Goal: Task Accomplishment & Management: Manage account settings

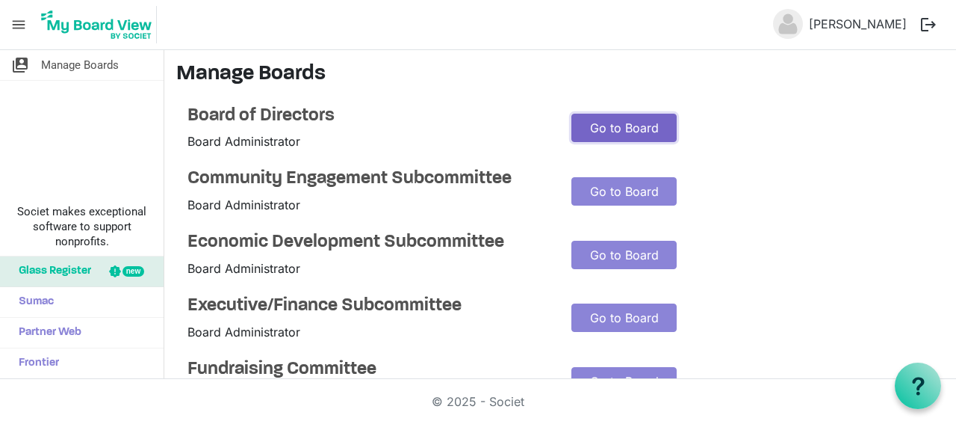
click at [596, 131] on link "Go to Board" at bounding box center [624, 128] width 105 height 28
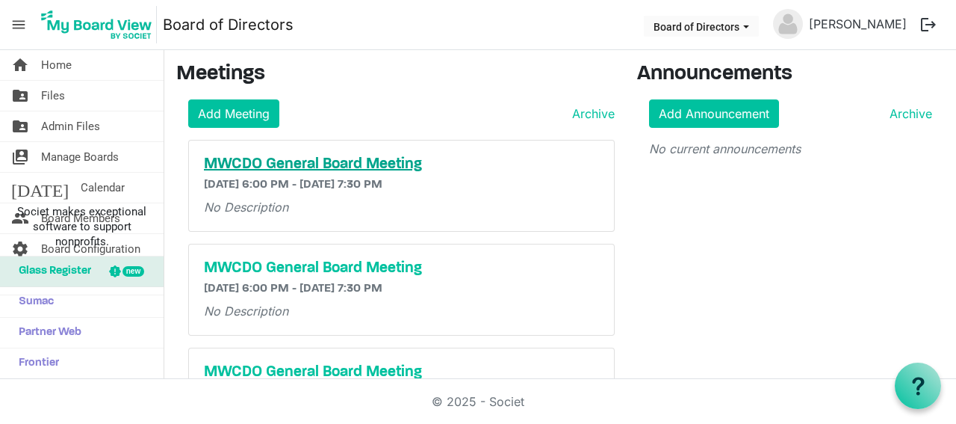
click at [297, 164] on h5 "MWCDO General Board Meeting" at bounding box center [401, 164] width 395 height 18
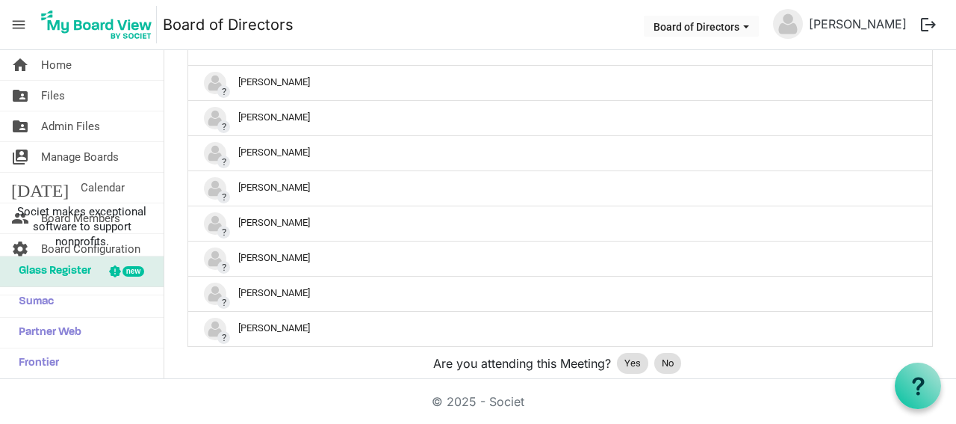
scroll to position [426, 0]
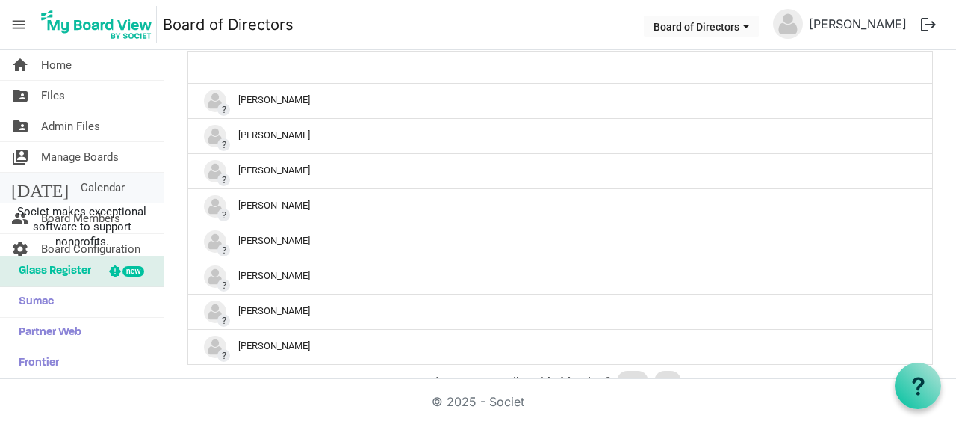
click at [86, 182] on link "today Calendar" at bounding box center [82, 188] width 164 height 30
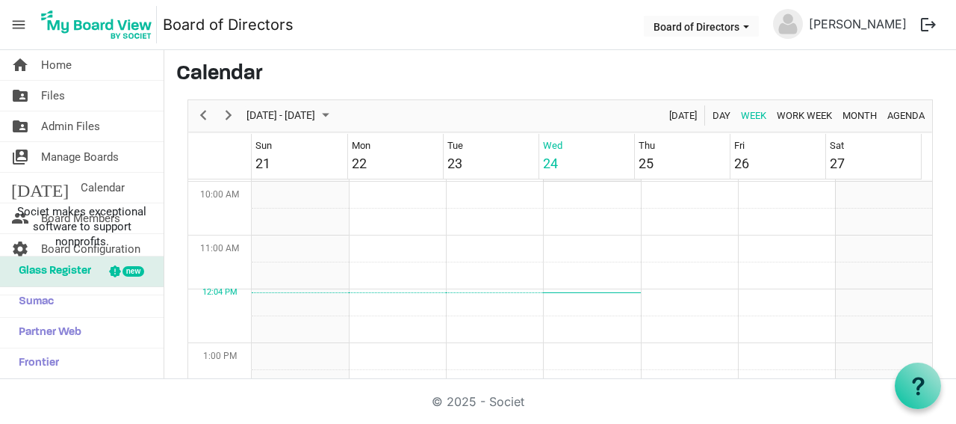
scroll to position [559, 0]
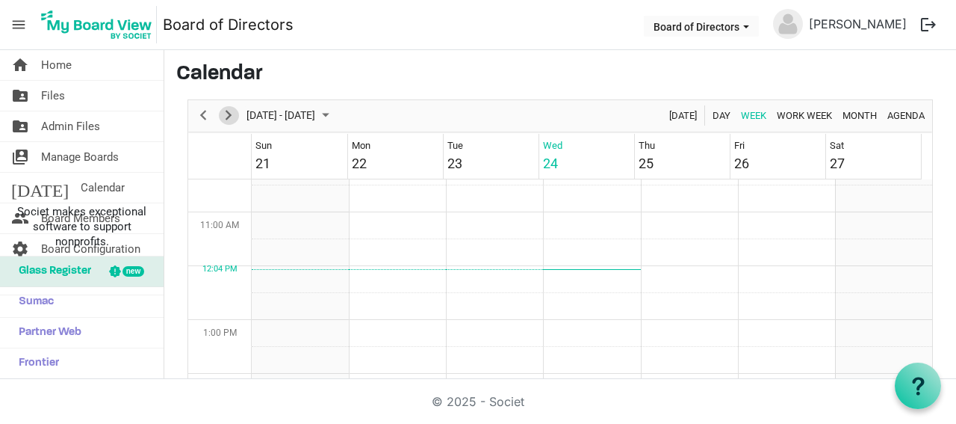
click at [230, 111] on span "Next" at bounding box center [229, 115] width 18 height 19
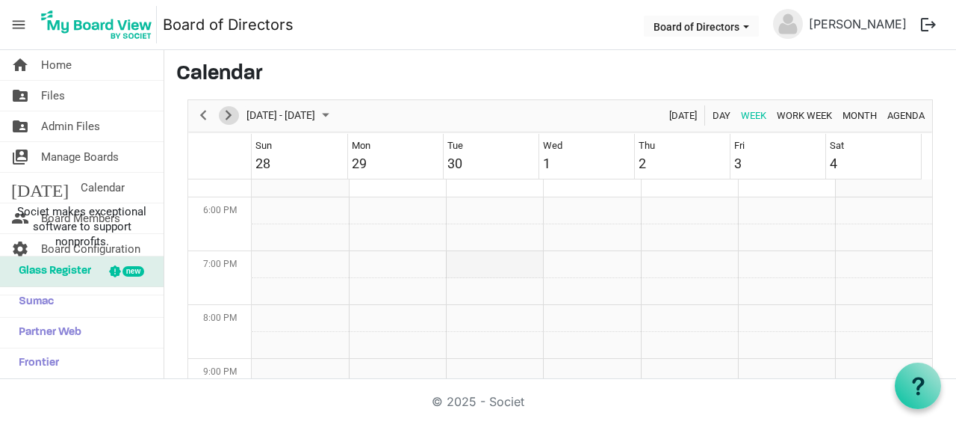
scroll to position [961, 0]
click at [220, 114] on span "Next" at bounding box center [229, 115] width 18 height 19
click at [233, 113] on span "Next" at bounding box center [229, 115] width 18 height 19
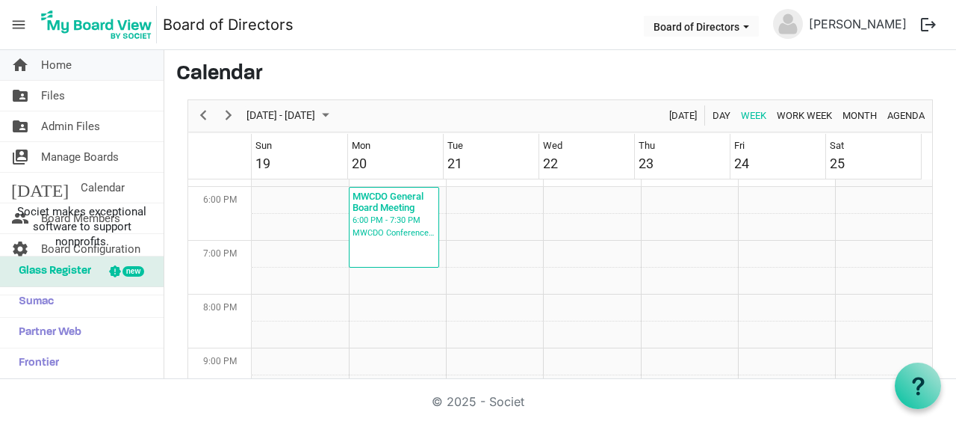
click at [63, 64] on span "Home" at bounding box center [56, 65] width 31 height 30
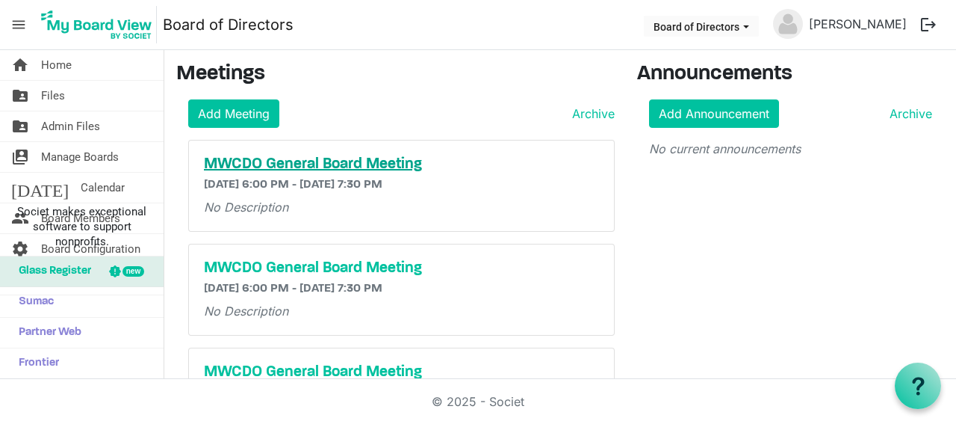
click at [300, 165] on h5 "MWCDO General Board Meeting" at bounding box center [401, 164] width 395 height 18
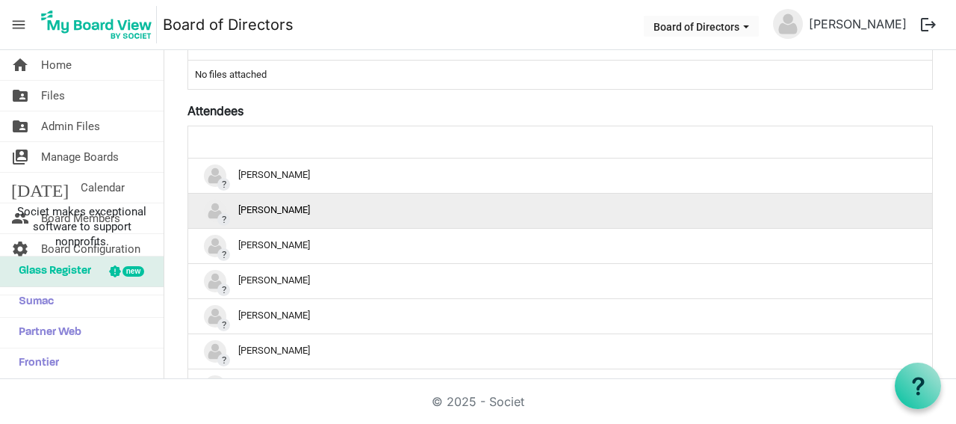
scroll to position [374, 0]
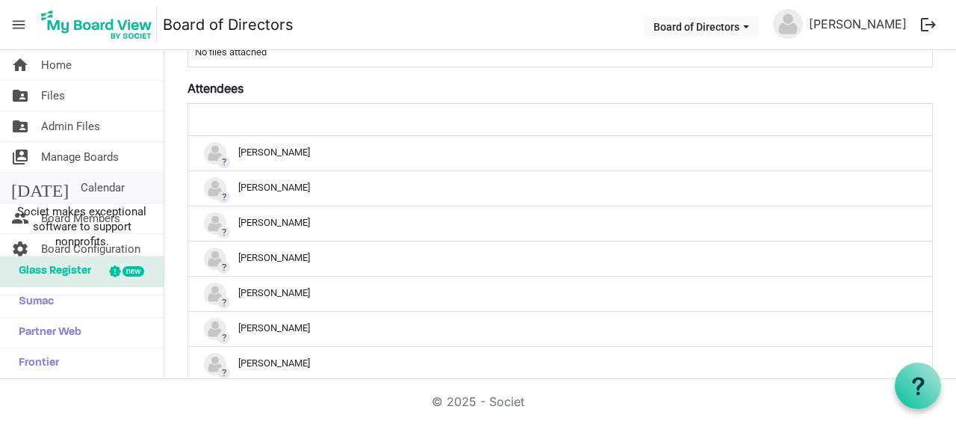
click at [81, 186] on span "Calendar" at bounding box center [103, 188] width 44 height 30
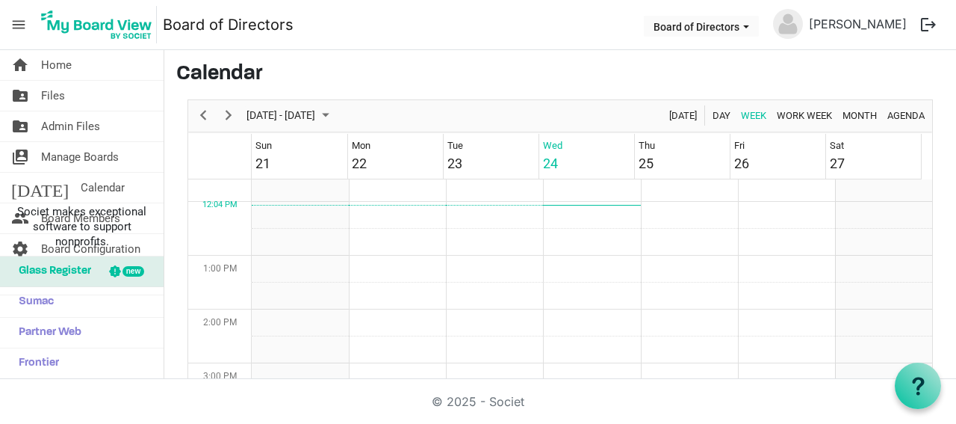
scroll to position [634, 0]
click at [145, 187] on link "today Calendar" at bounding box center [82, 188] width 164 height 30
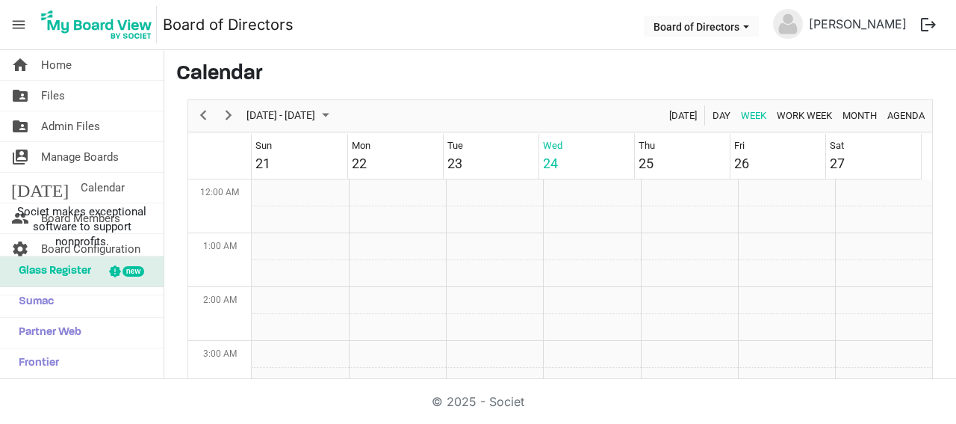
scroll to position [484, 0]
click at [80, 64] on link "home Home" at bounding box center [82, 65] width 164 height 30
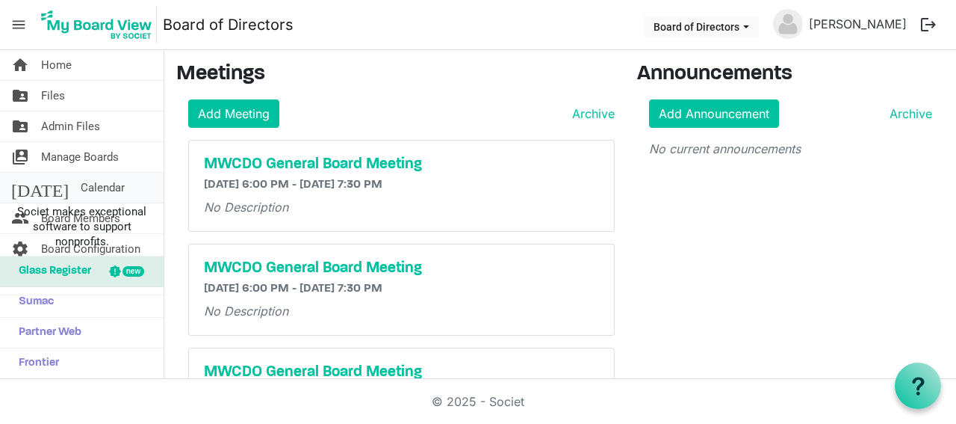
click at [153, 198] on link "today Calendar" at bounding box center [82, 188] width 164 height 30
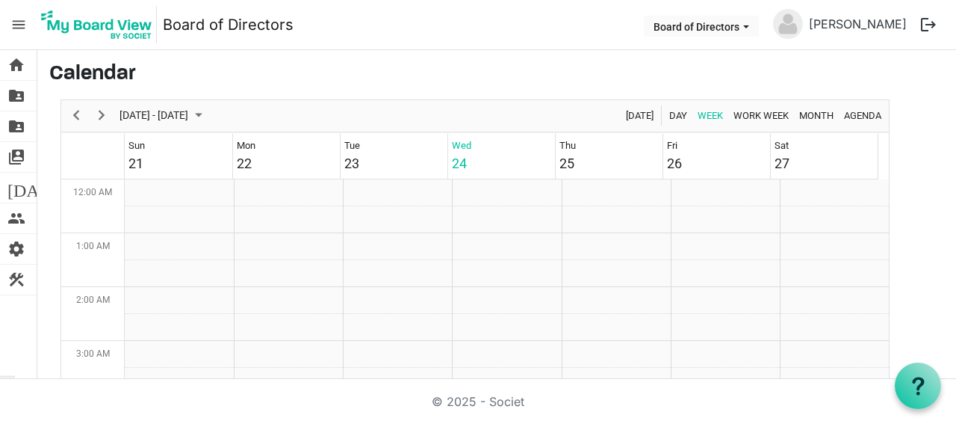
scroll to position [484, 0]
click at [16, 244] on span "settings" at bounding box center [16, 249] width 18 height 30
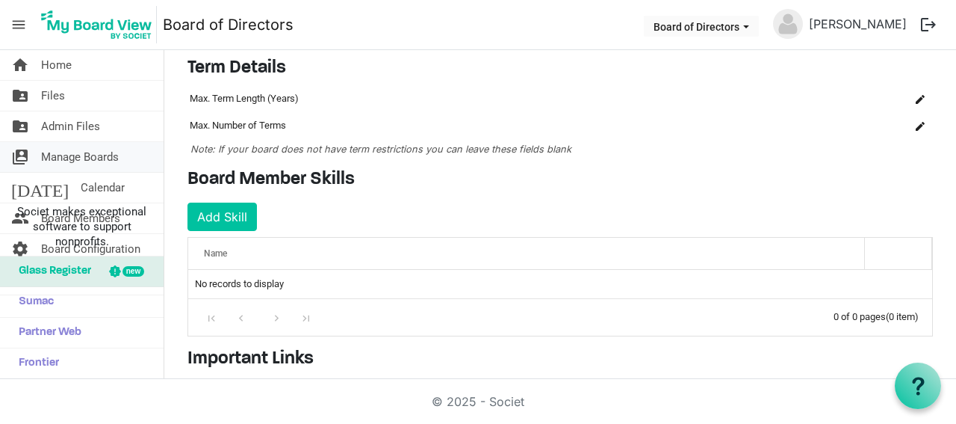
scroll to position [90, 0]
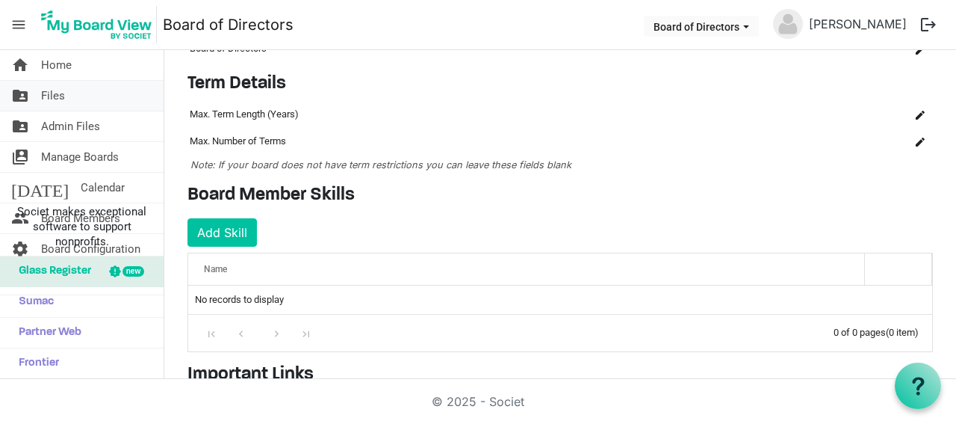
click at [59, 104] on span "Files" at bounding box center [53, 96] width 24 height 30
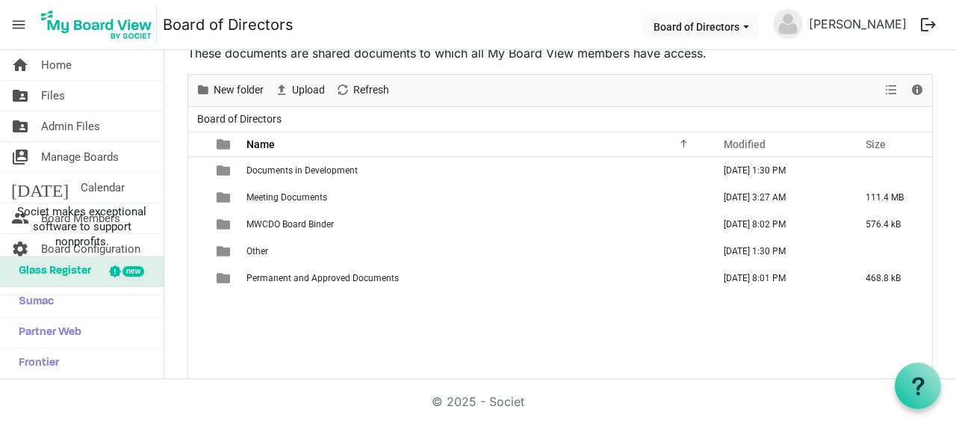
scroll to position [91, 0]
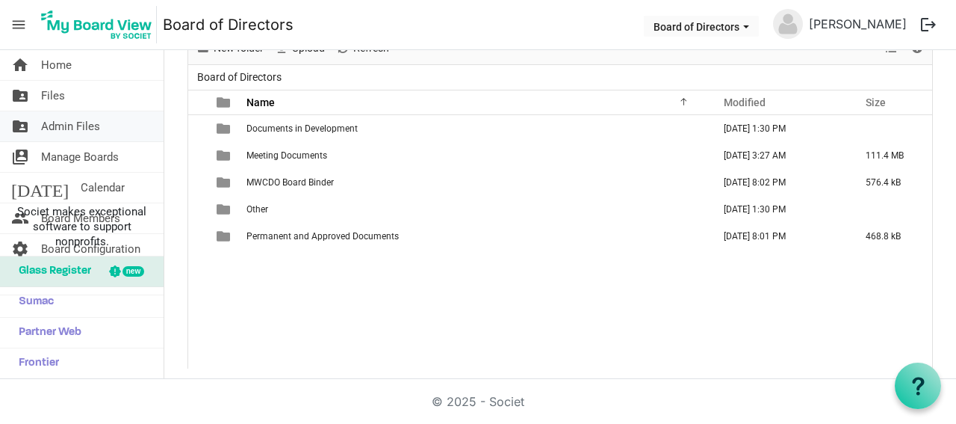
click at [90, 131] on span "Admin Files" at bounding box center [70, 126] width 59 height 30
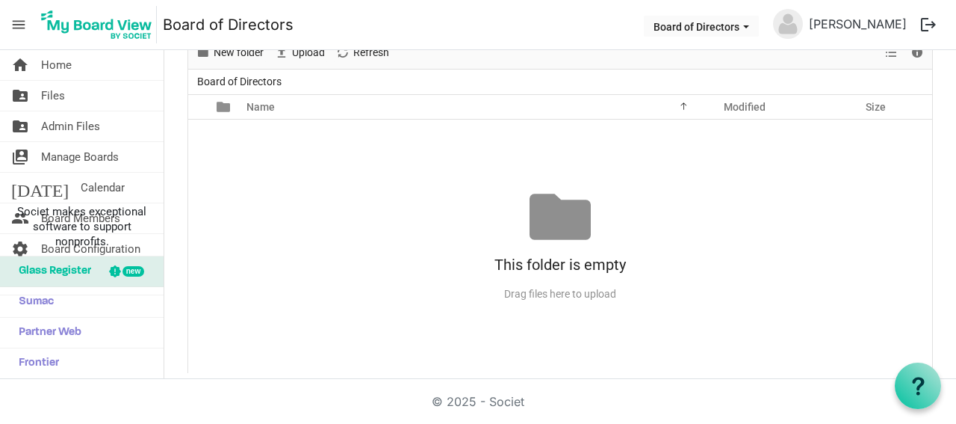
scroll to position [91, 0]
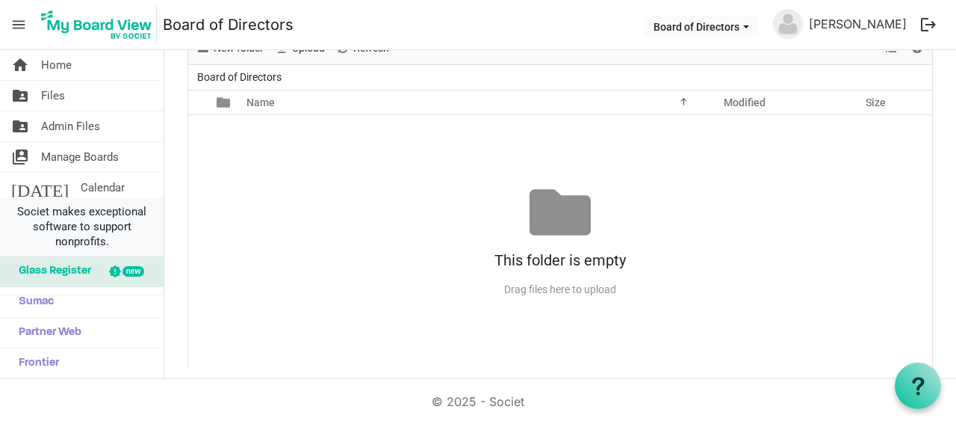
click at [10, 214] on span "Societ makes exceptional software to support nonprofits." at bounding box center [82, 226] width 150 height 45
click at [62, 64] on span "Home" at bounding box center [56, 65] width 31 height 30
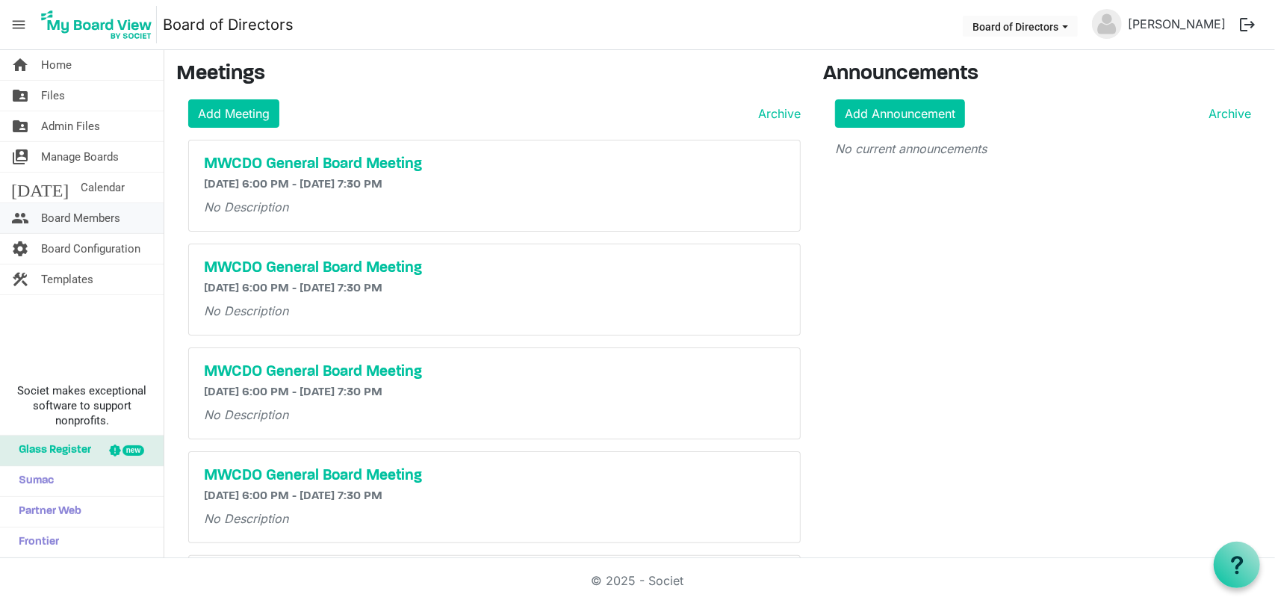
click at [81, 222] on span "Board Members" at bounding box center [80, 218] width 79 height 30
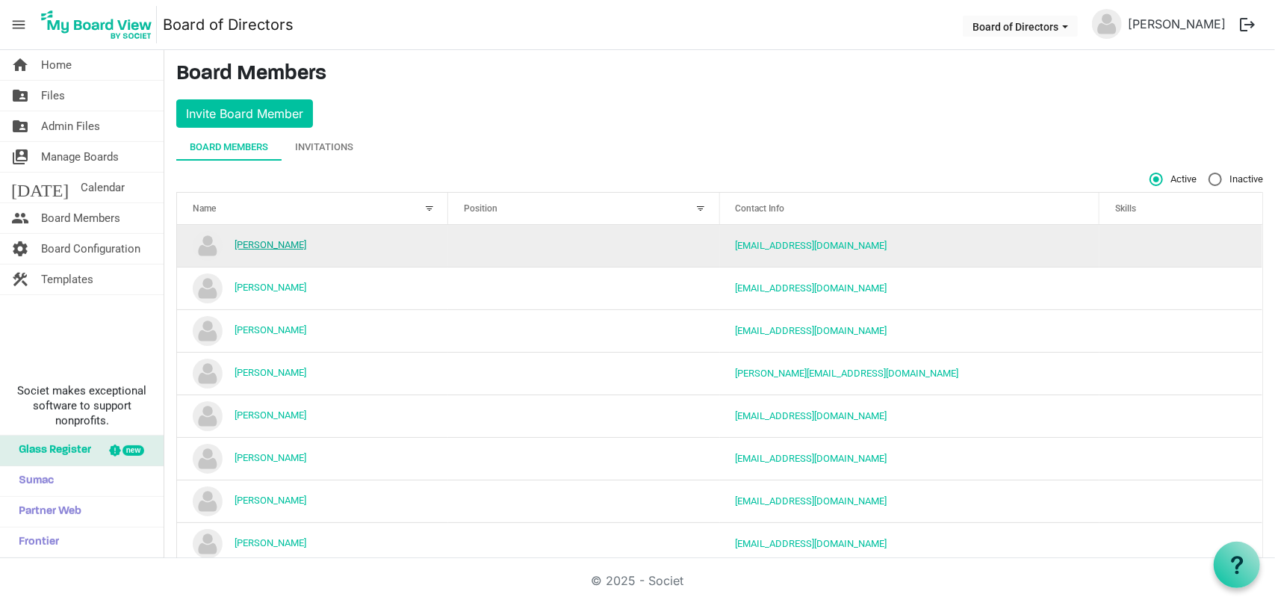
click at [282, 246] on link "Albert Ferreira" at bounding box center [271, 244] width 72 height 11
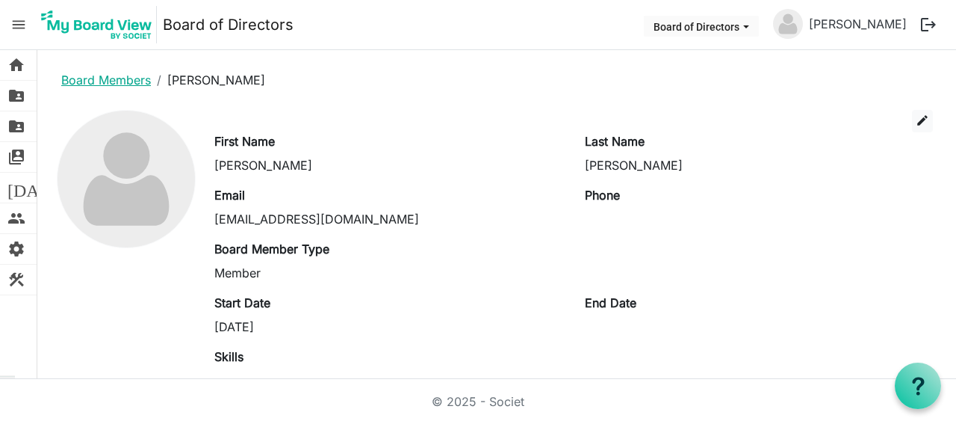
click at [87, 77] on link "Board Members" at bounding box center [106, 79] width 90 height 15
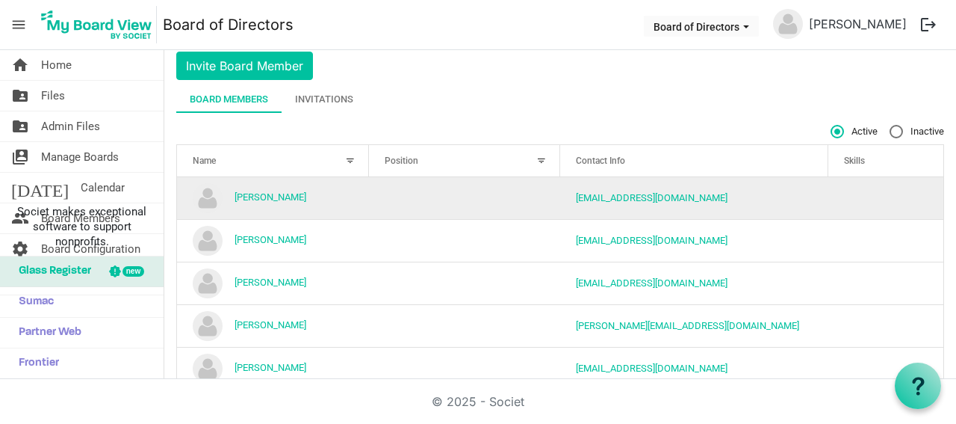
scroll to position [25, 0]
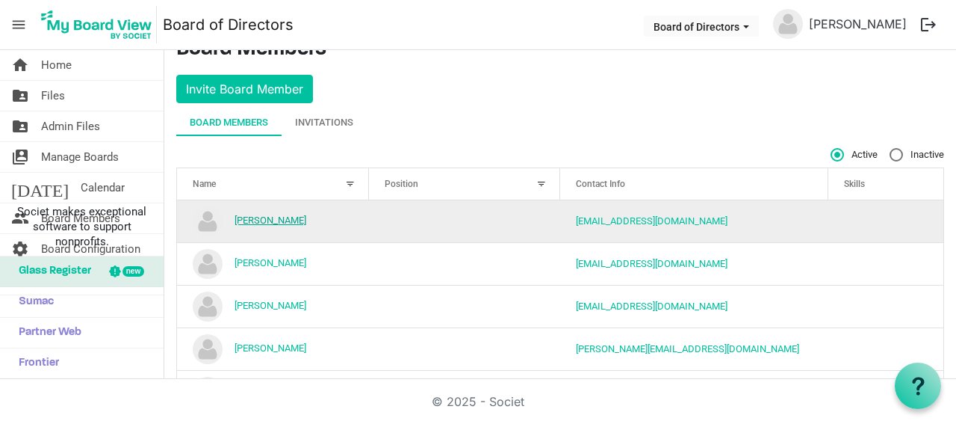
click at [279, 219] on link "Albert Ferreira" at bounding box center [271, 219] width 72 height 11
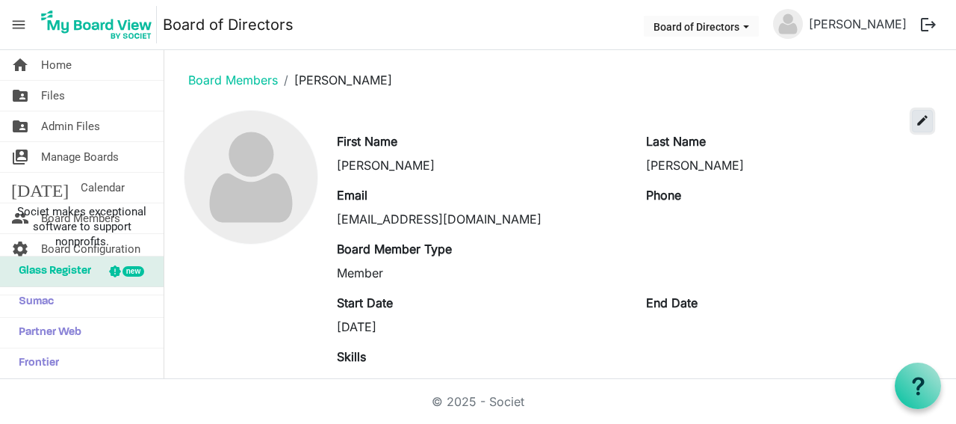
click at [916, 119] on span "edit" at bounding box center [922, 120] width 13 height 13
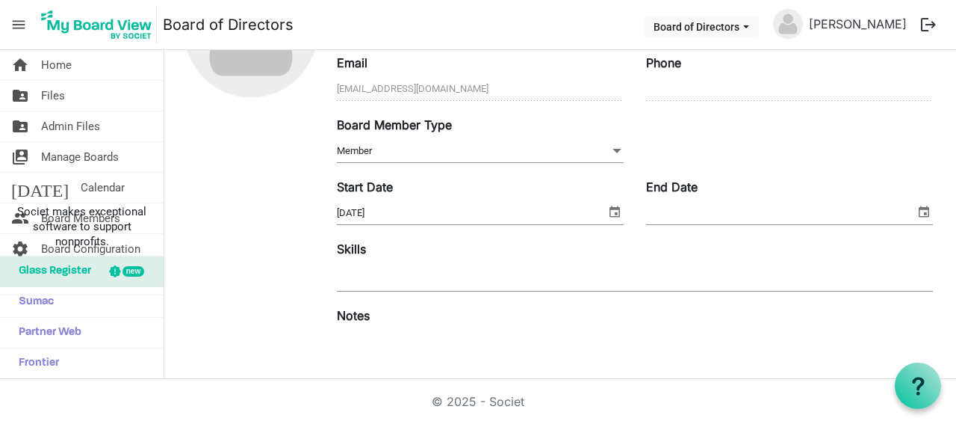
scroll to position [48, 0]
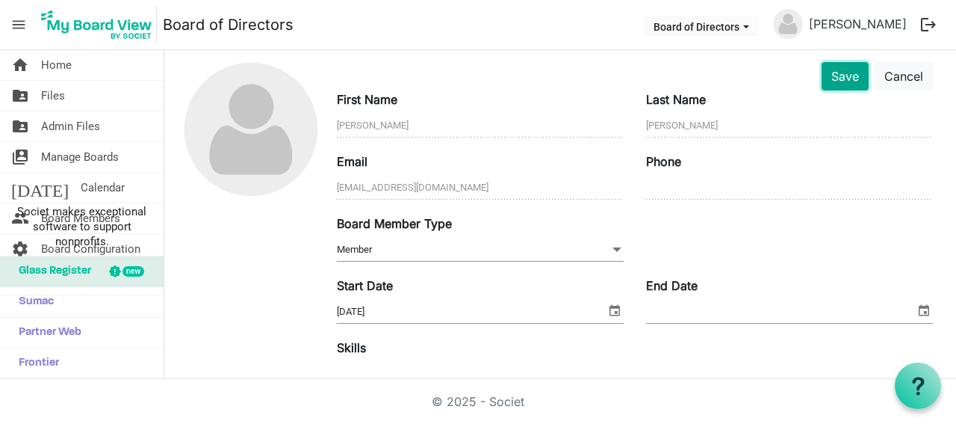
click at [838, 75] on button "Save" at bounding box center [845, 76] width 47 height 28
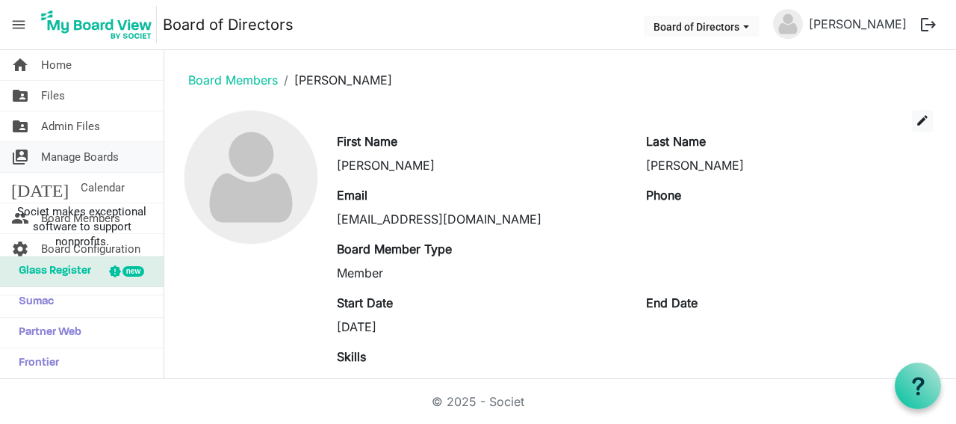
click at [107, 159] on span "Manage Boards" at bounding box center [80, 157] width 78 height 30
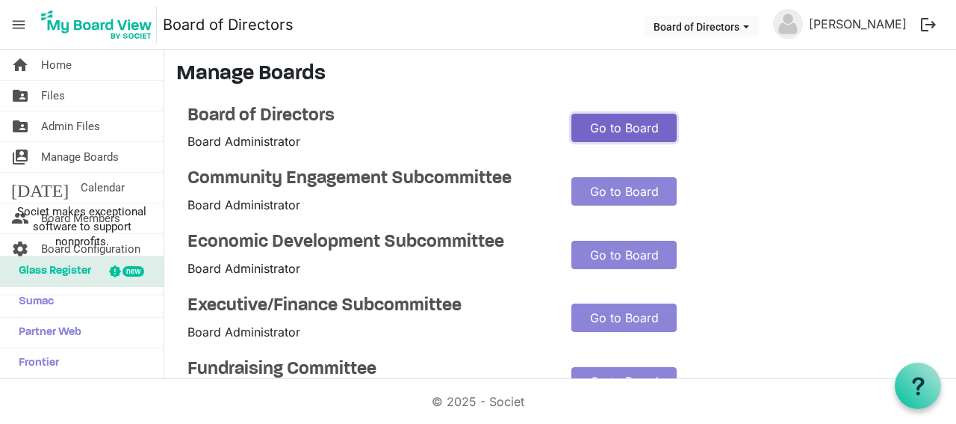
click at [641, 126] on link "Go to Board" at bounding box center [624, 128] width 105 height 28
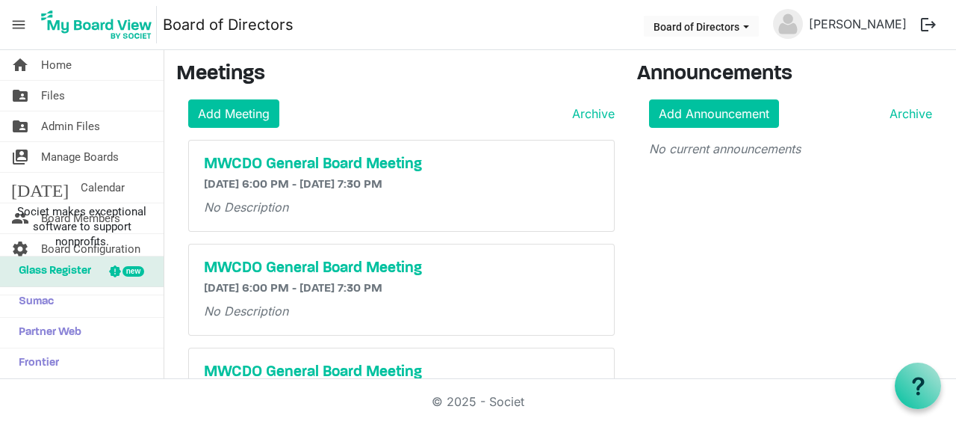
click at [13, 21] on span "menu" at bounding box center [18, 24] width 28 height 28
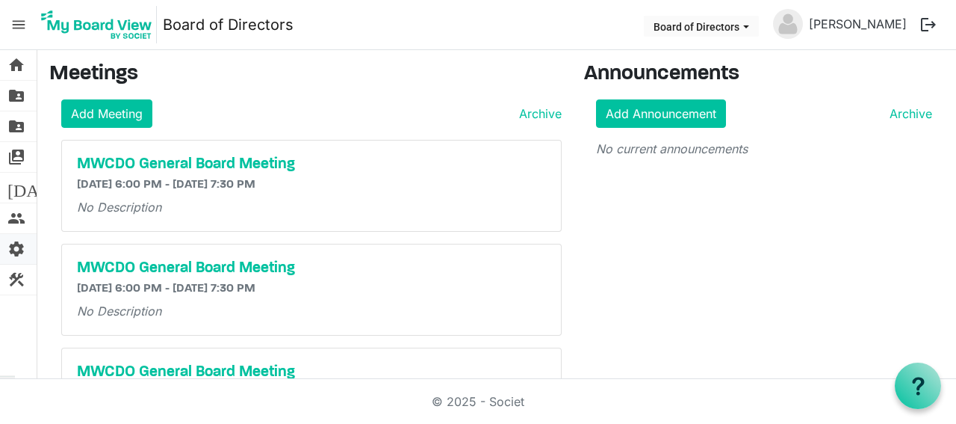
click at [19, 246] on span "settings" at bounding box center [16, 249] width 18 height 30
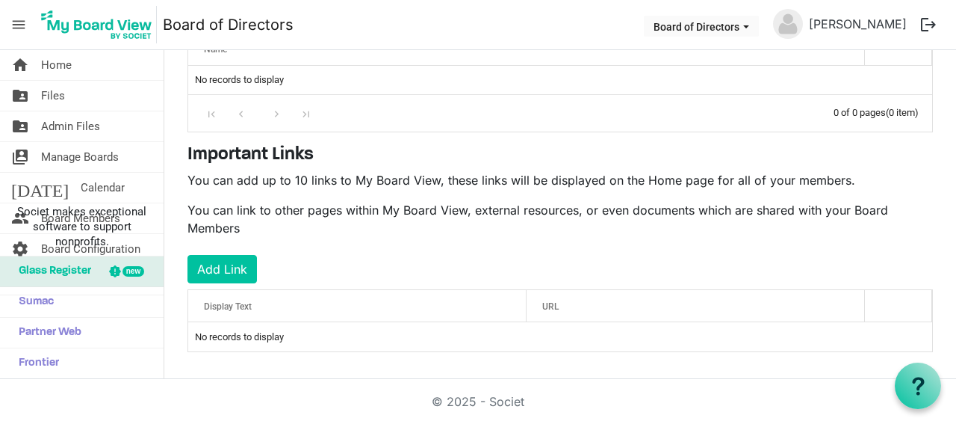
scroll to position [315, 0]
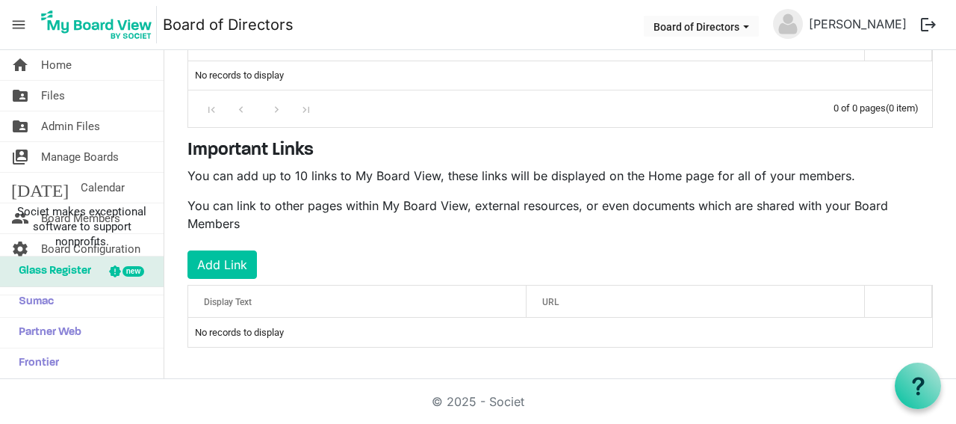
click at [18, 25] on span "menu" at bounding box center [18, 24] width 28 height 28
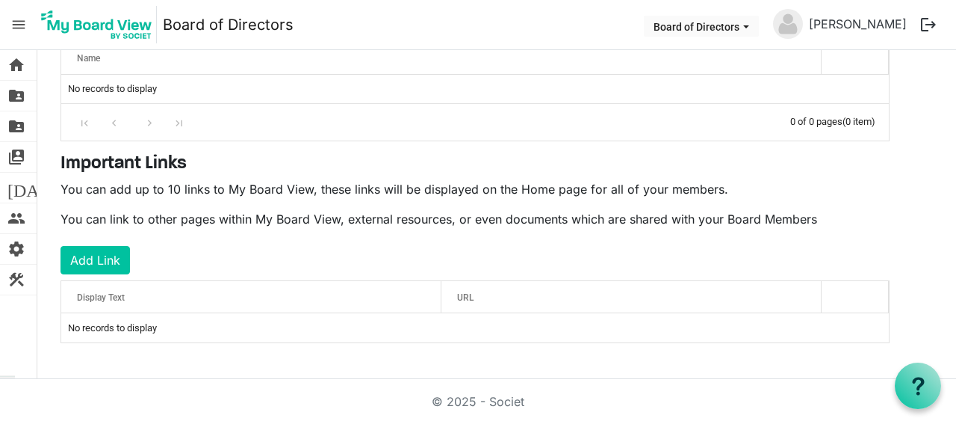
scroll to position [297, 0]
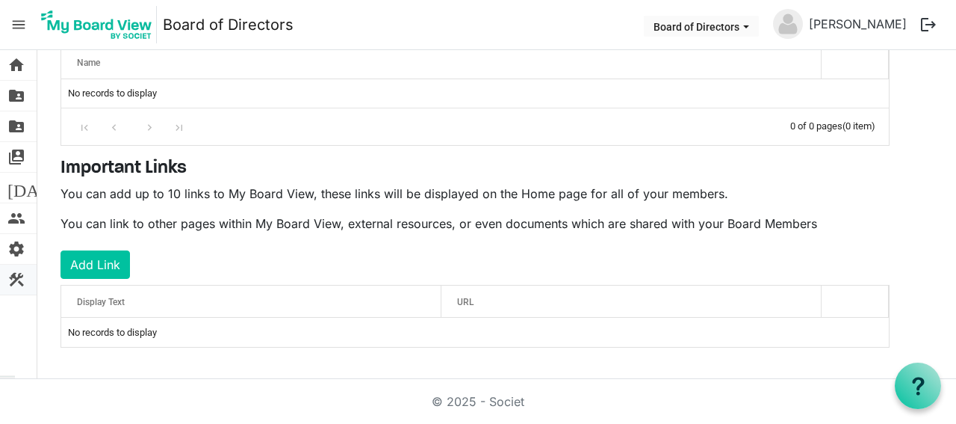
click at [18, 279] on span "construction" at bounding box center [16, 279] width 18 height 30
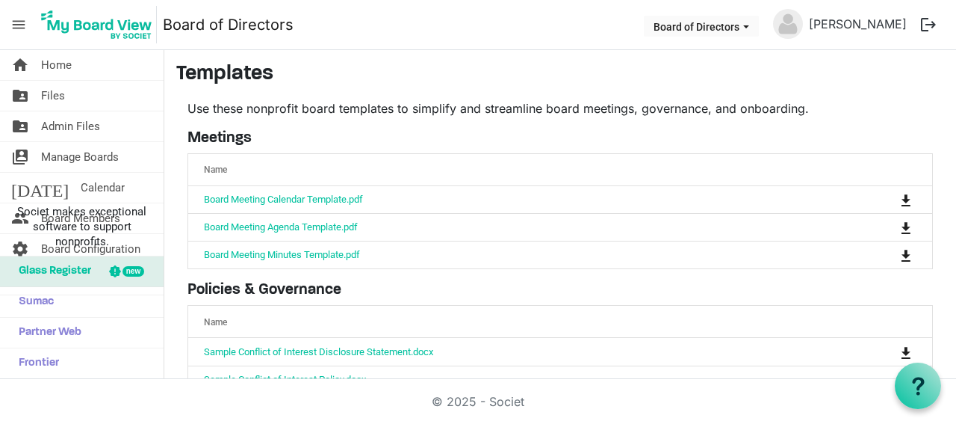
click at [10, 26] on span "menu" at bounding box center [18, 24] width 28 height 28
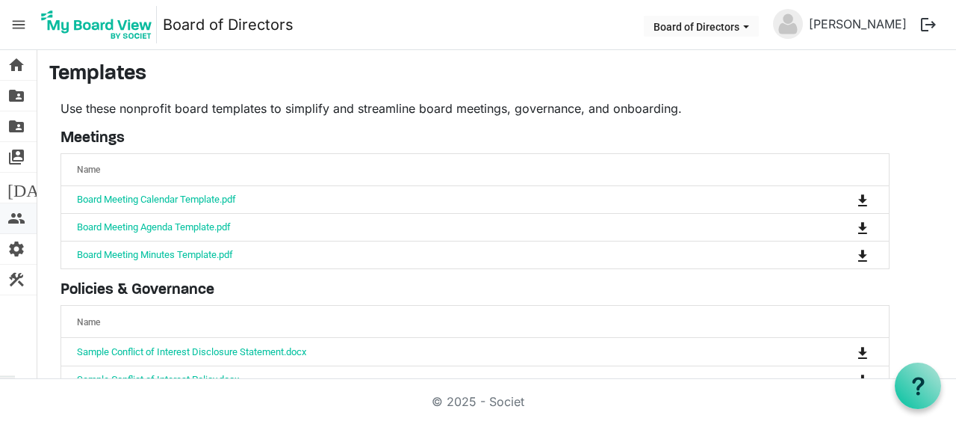
click at [13, 220] on span "people" at bounding box center [16, 218] width 18 height 30
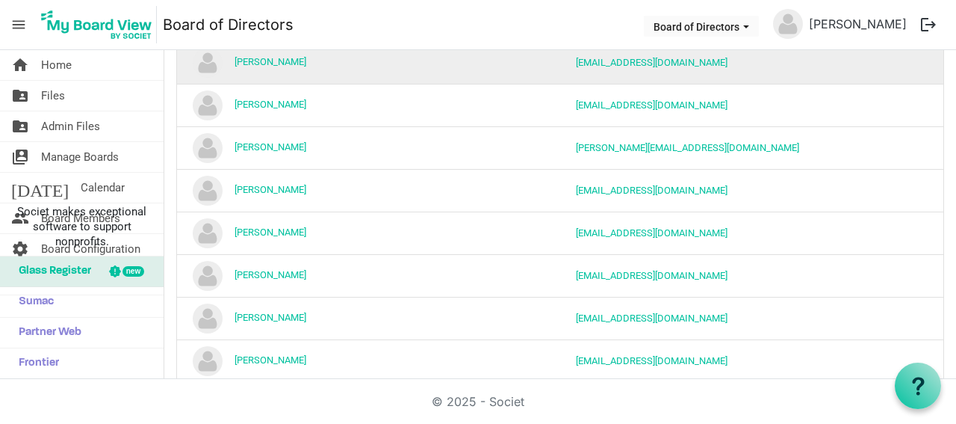
scroll to position [249, 0]
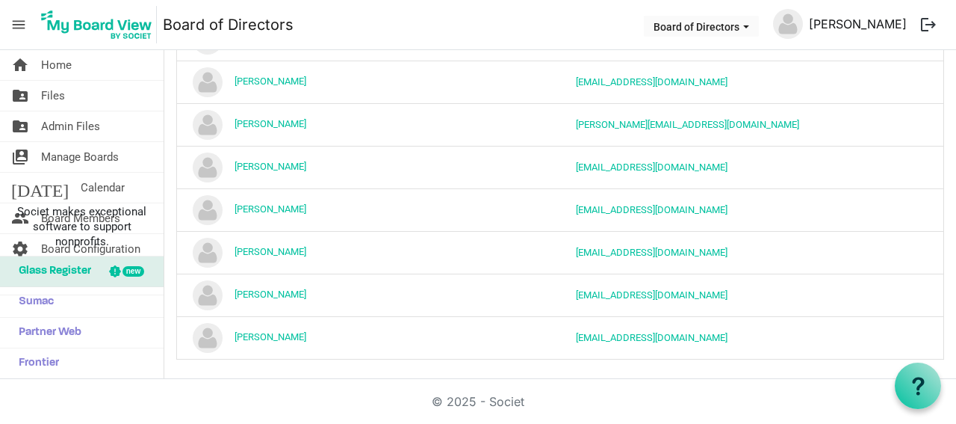
click at [880, 26] on link "[PERSON_NAME]" at bounding box center [858, 24] width 110 height 30
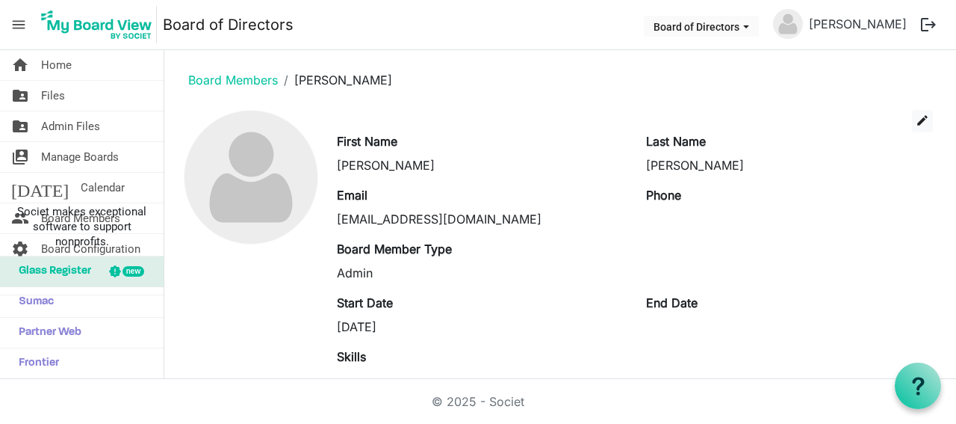
click at [22, 25] on span "menu" at bounding box center [18, 24] width 28 height 28
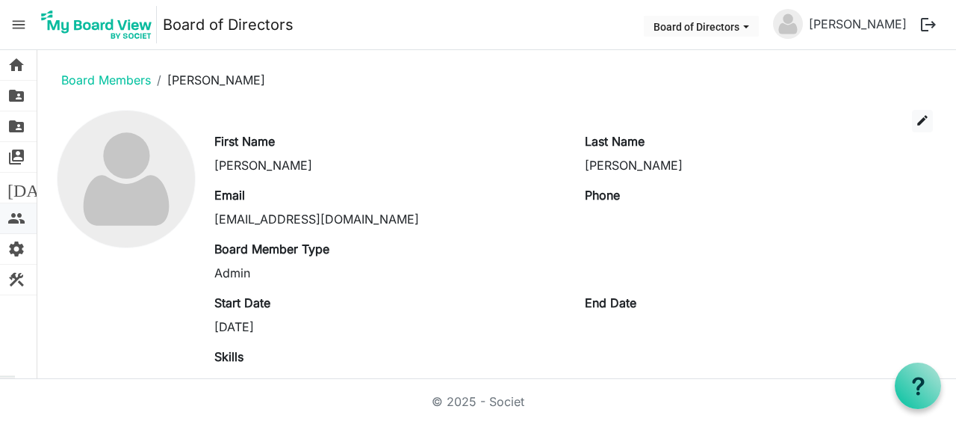
click at [23, 219] on span "people" at bounding box center [16, 218] width 18 height 30
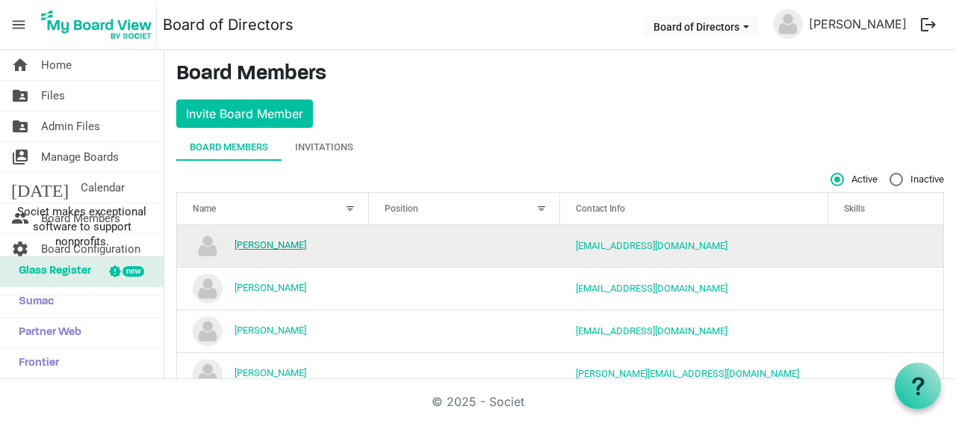
click at [282, 243] on link "Albert Ferreira" at bounding box center [271, 244] width 72 height 11
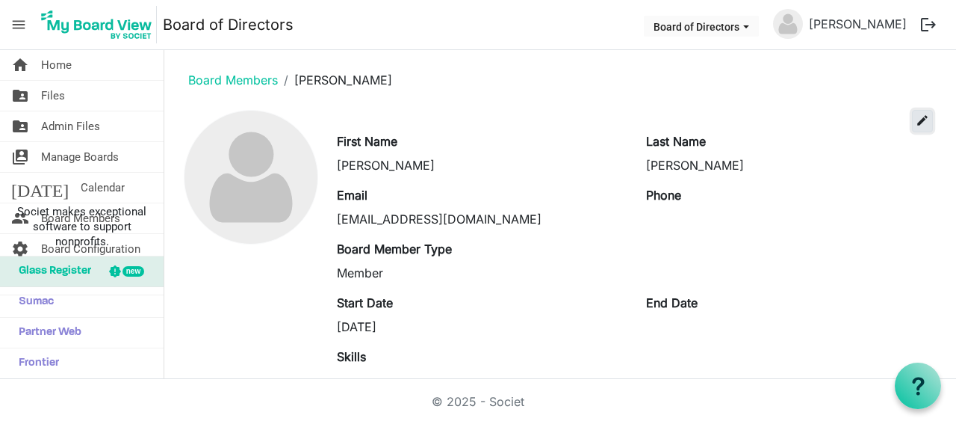
click at [916, 122] on span "edit" at bounding box center [922, 120] width 13 height 13
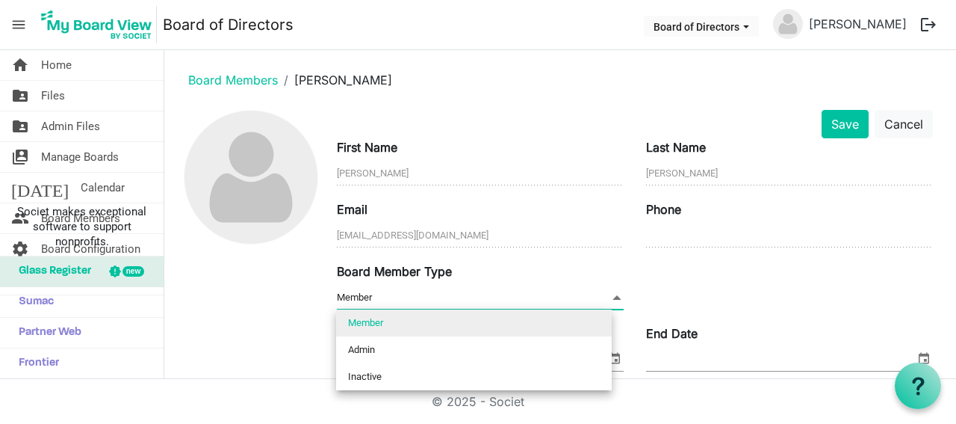
click at [613, 297] on span at bounding box center [616, 297] width 13 height 16
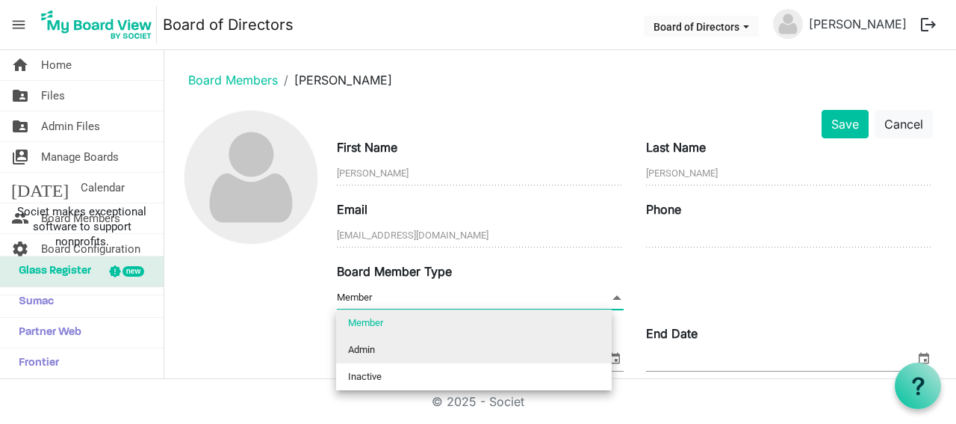
click at [553, 359] on li "Admin" at bounding box center [474, 349] width 276 height 27
type input "Admin"
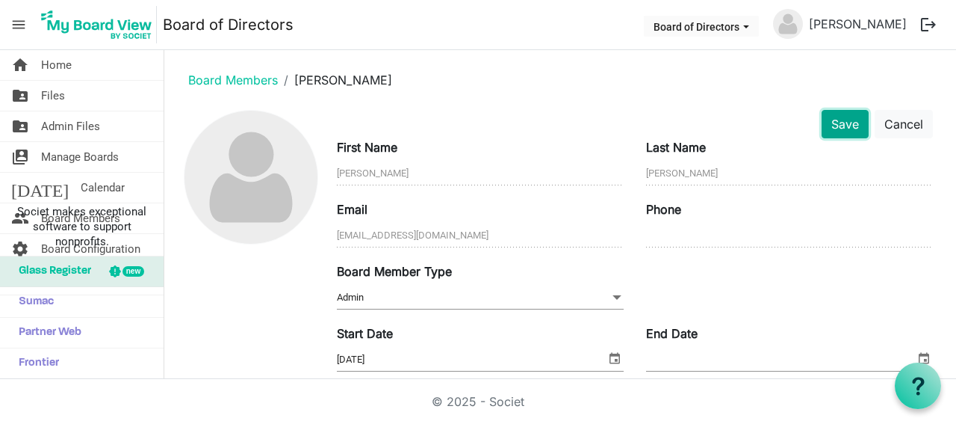
click at [835, 124] on button "Save" at bounding box center [845, 124] width 47 height 28
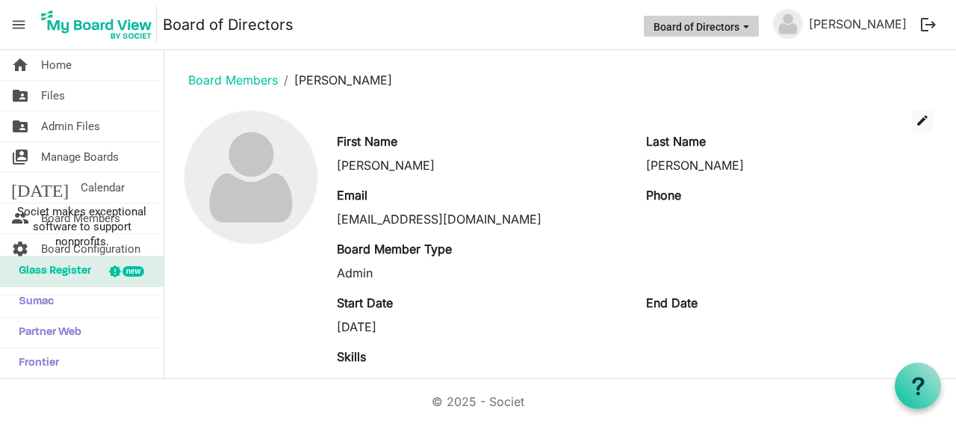
click at [753, 25] on span "Board of Directors dropdownbutton" at bounding box center [746, 27] width 13 height 6
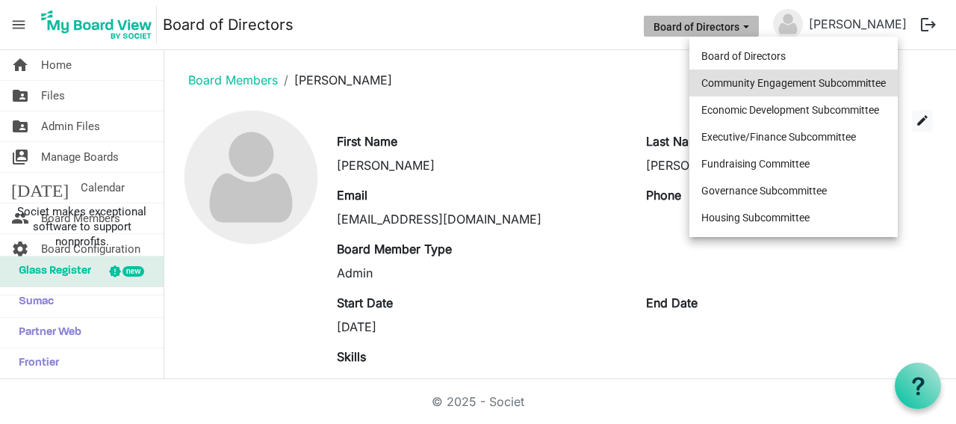
click at [763, 80] on li "Community Engagement Subcommittee" at bounding box center [794, 82] width 208 height 27
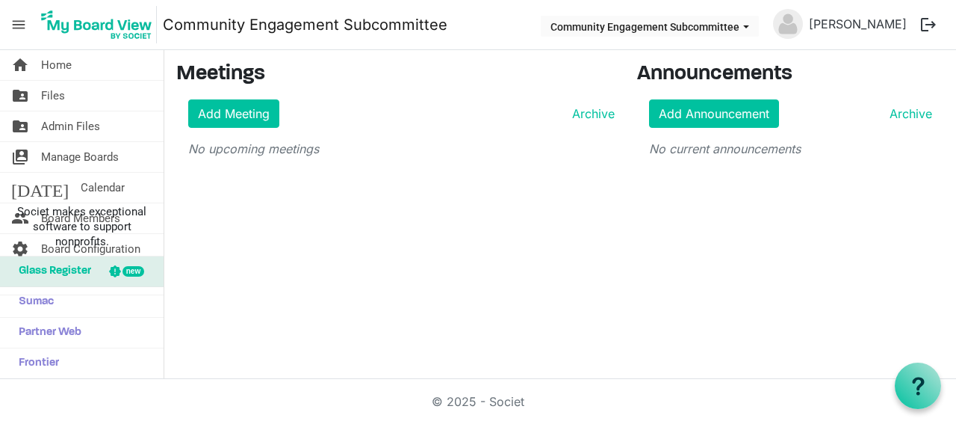
click at [13, 28] on span "menu" at bounding box center [18, 24] width 28 height 28
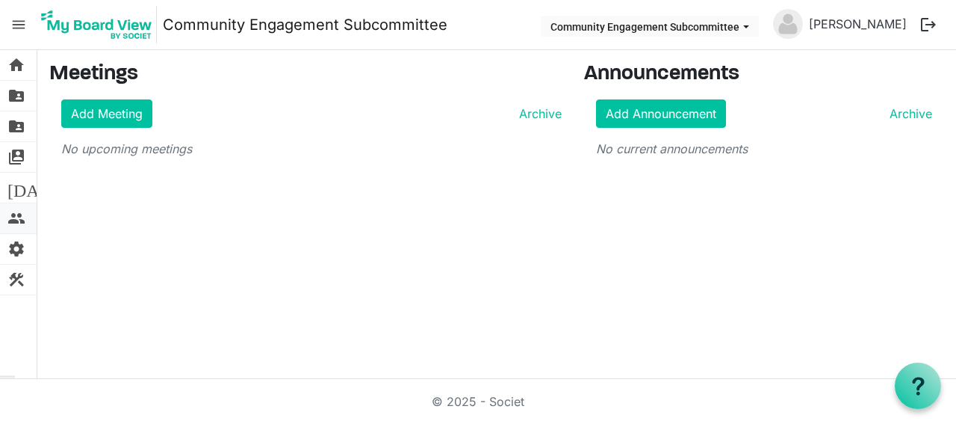
click at [17, 217] on span "people" at bounding box center [16, 218] width 18 height 30
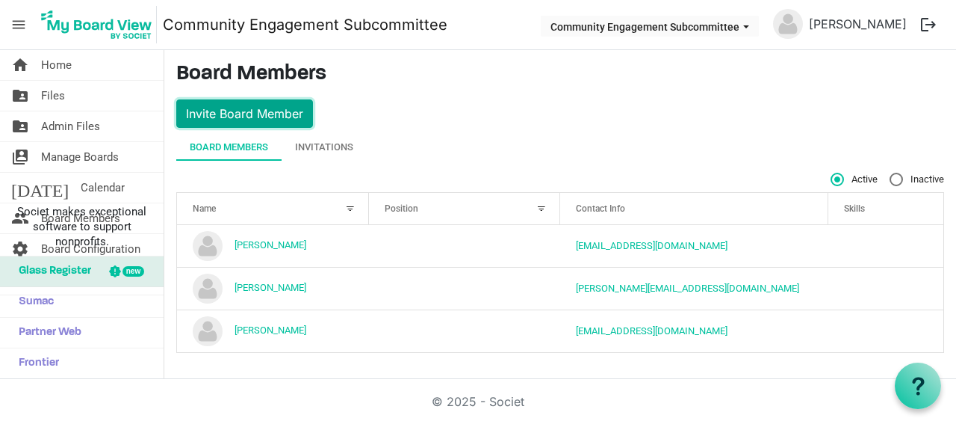
click at [264, 109] on button "Invite Board Member" at bounding box center [244, 113] width 137 height 28
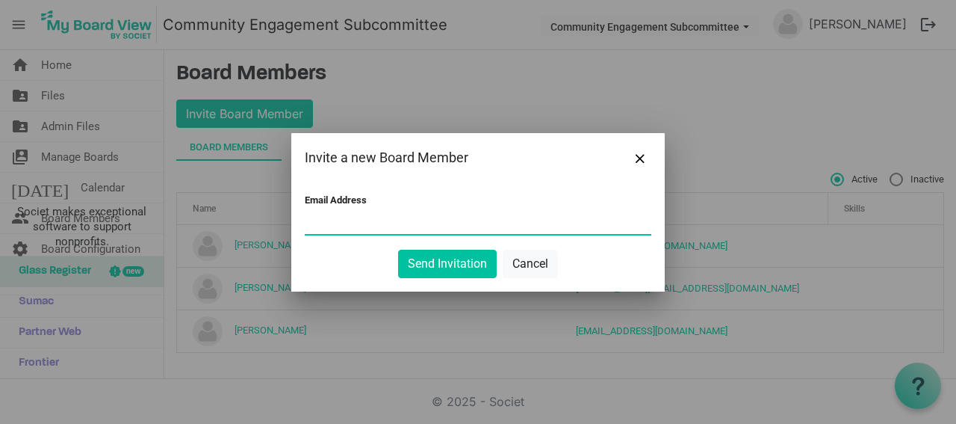
paste input "[EMAIL_ADDRESS][DOMAIN_NAME]"
type input "albertferreira13@gmail.com"
click at [448, 273] on button "Send Invitation" at bounding box center [447, 264] width 99 height 28
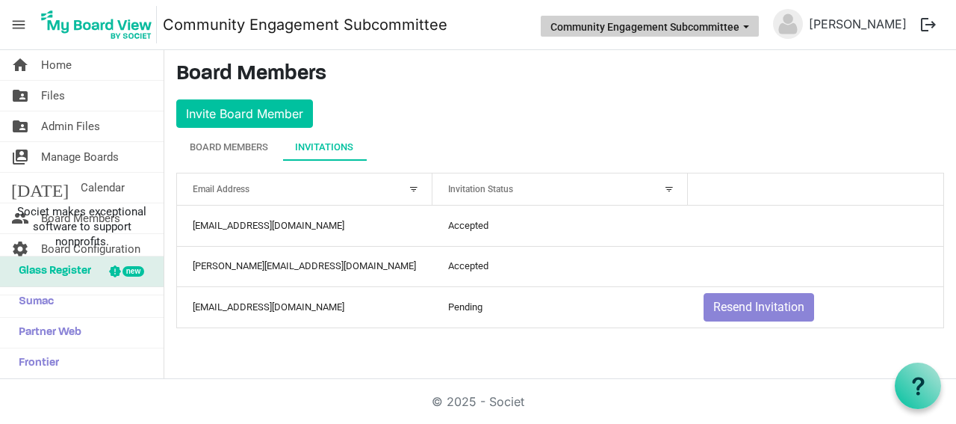
click at [759, 22] on button "Community Engagement Subcommittee" at bounding box center [650, 26] width 218 height 21
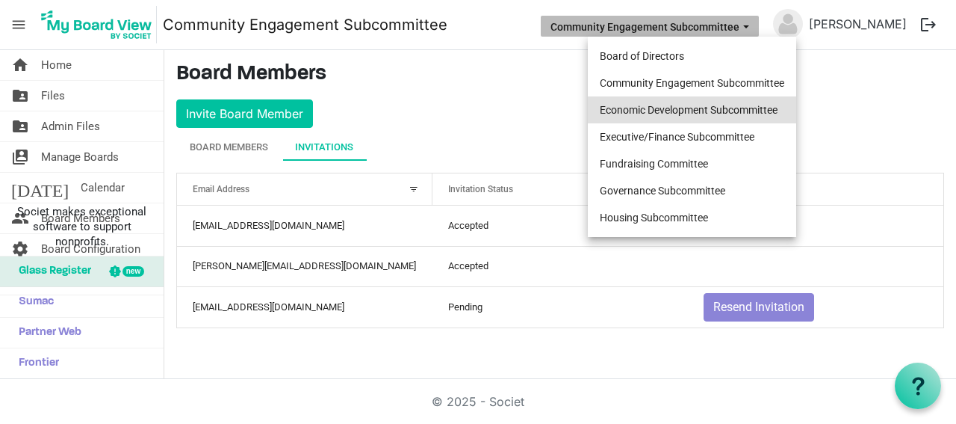
click at [755, 102] on li "Economic Development Subcommittee" at bounding box center [692, 109] width 208 height 27
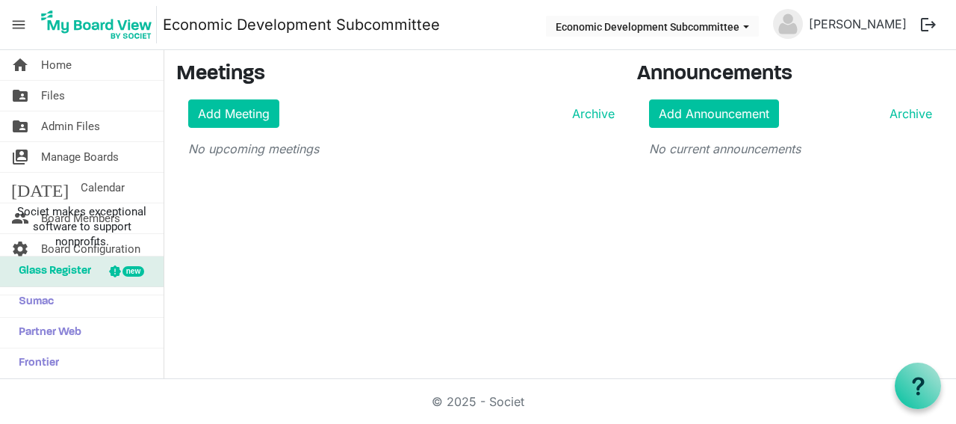
click at [22, 25] on span "menu" at bounding box center [18, 24] width 28 height 28
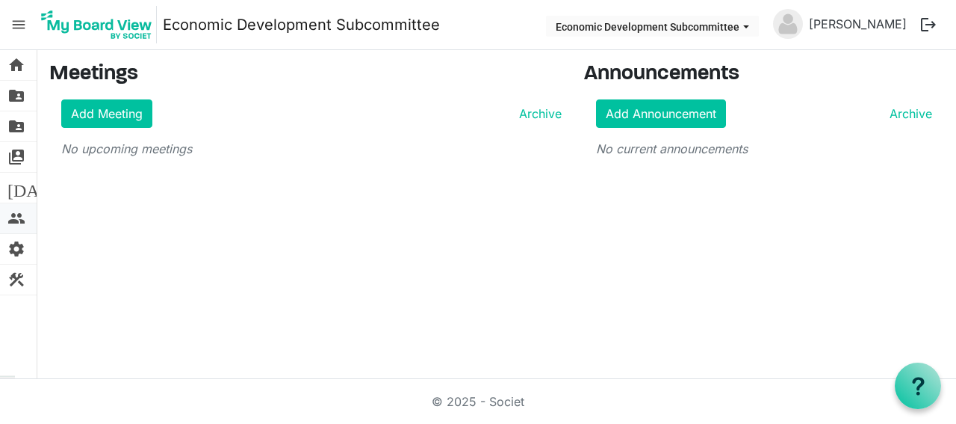
click at [16, 222] on span "people" at bounding box center [16, 218] width 18 height 30
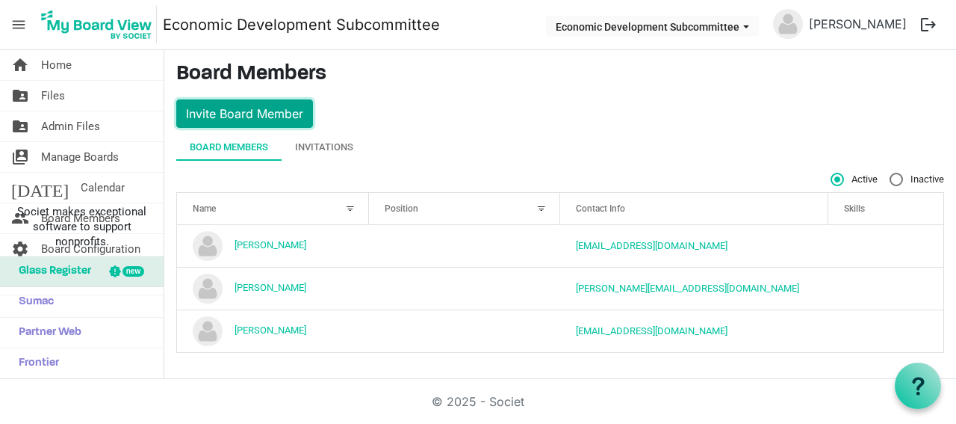
click at [275, 120] on button "Invite Board Member" at bounding box center [244, 113] width 137 height 28
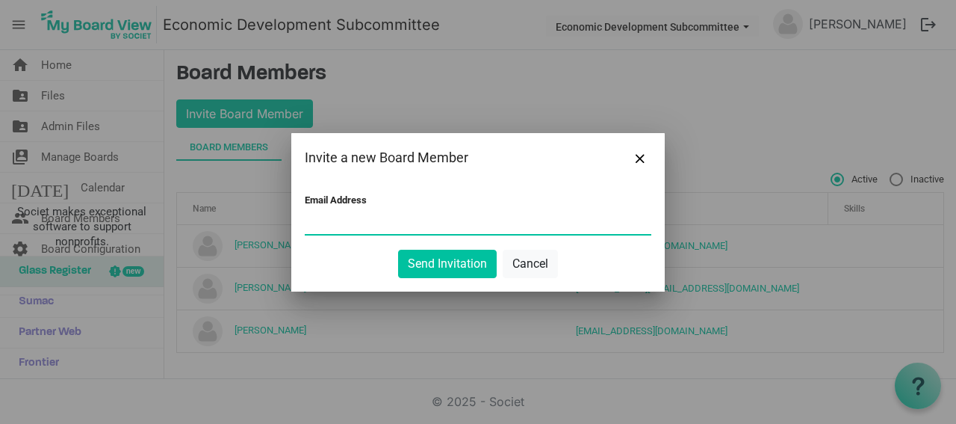
click at [401, 228] on input "Email Address" at bounding box center [478, 222] width 347 height 22
paste input "[EMAIL_ADDRESS][DOMAIN_NAME]"
type input "[EMAIL_ADDRESS][DOMAIN_NAME]"
click at [435, 261] on button "Send Invitation" at bounding box center [447, 264] width 99 height 28
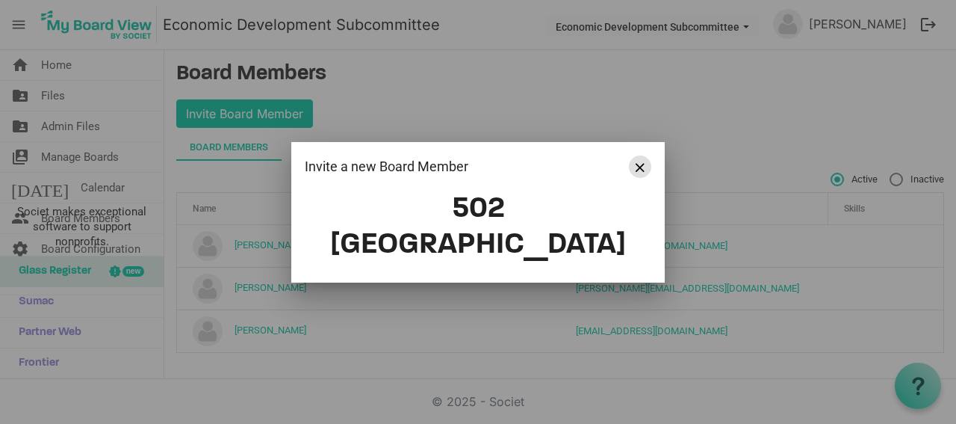
click at [639, 172] on span "Close" at bounding box center [640, 167] width 9 height 9
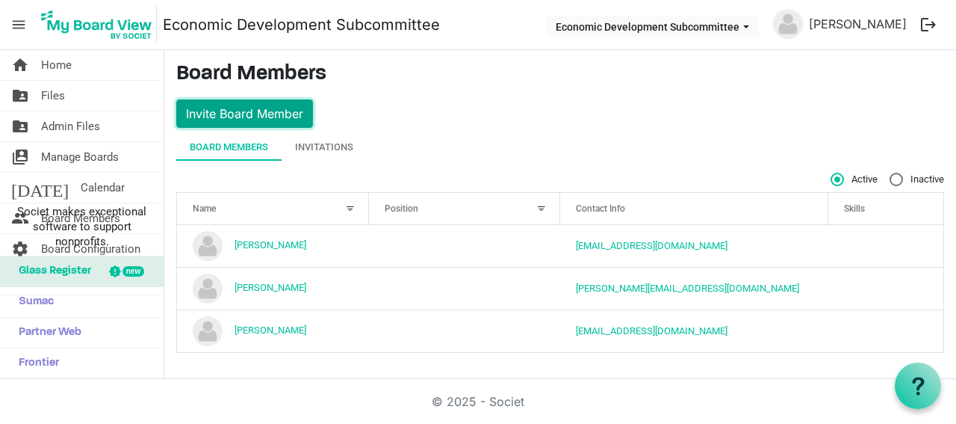
click at [271, 112] on button "Invite Board Member" at bounding box center [244, 113] width 137 height 28
click at [264, 118] on button "Invite Board Member" at bounding box center [244, 113] width 137 height 28
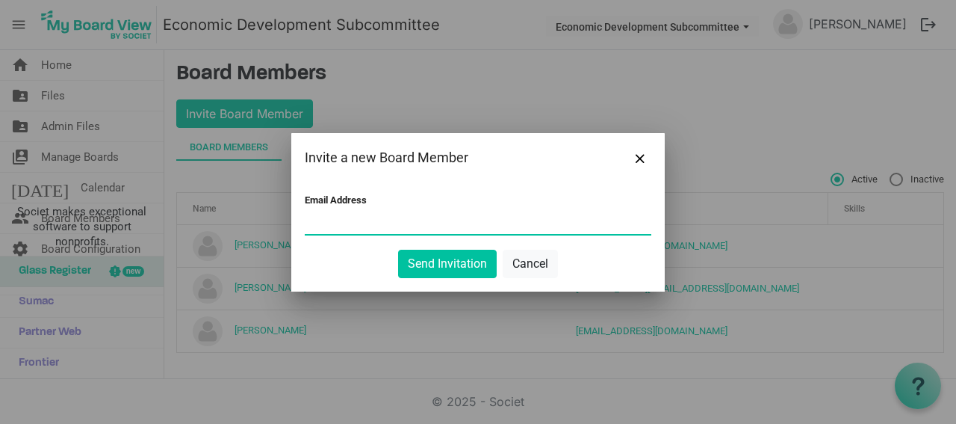
paste input "[EMAIL_ADDRESS][DOMAIN_NAME]"
type input "albertferreira13@gmail.com"
click at [421, 258] on button "Send Invitation" at bounding box center [447, 264] width 99 height 28
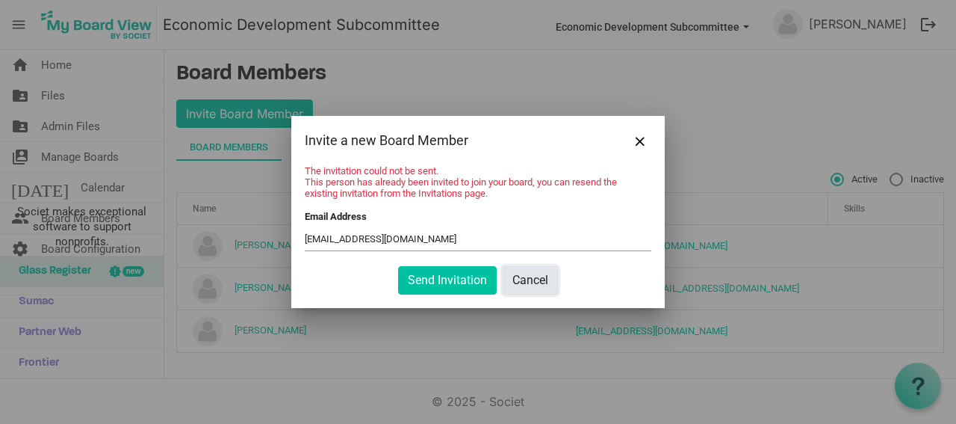
click at [543, 280] on button "Cancel" at bounding box center [530, 280] width 55 height 28
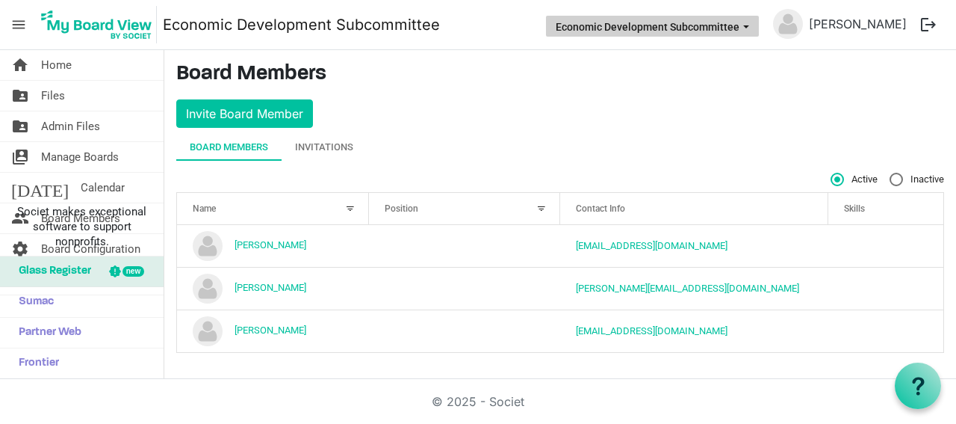
click at [759, 30] on button "Economic Development Subcommittee" at bounding box center [652, 26] width 213 height 21
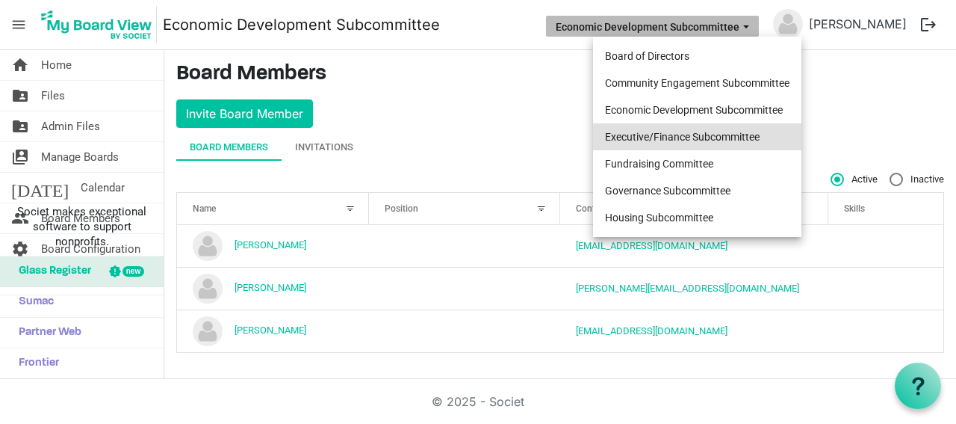
click at [759, 123] on li "Executive/Finance Subcommittee" at bounding box center [697, 136] width 208 height 27
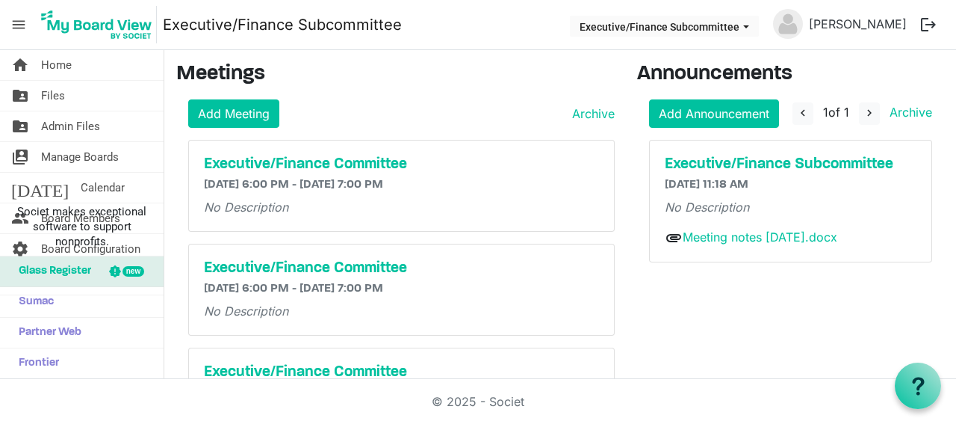
click at [21, 25] on span "menu" at bounding box center [18, 24] width 28 height 28
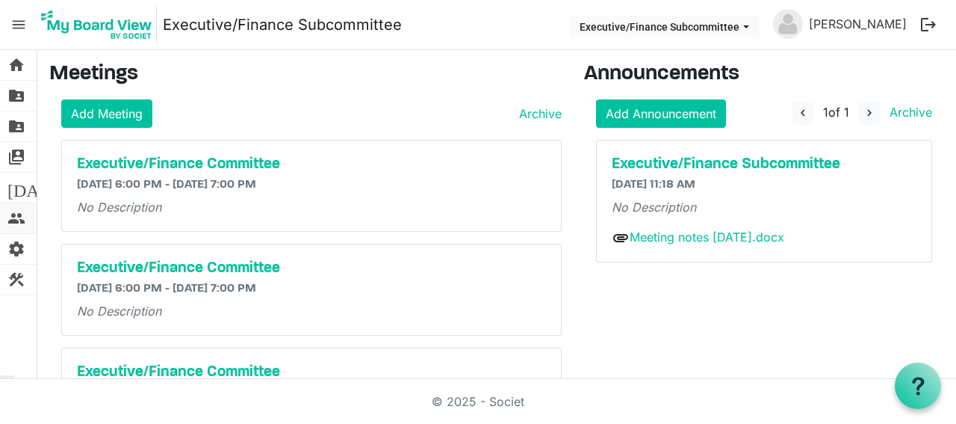
click at [17, 215] on span "people" at bounding box center [16, 218] width 18 height 30
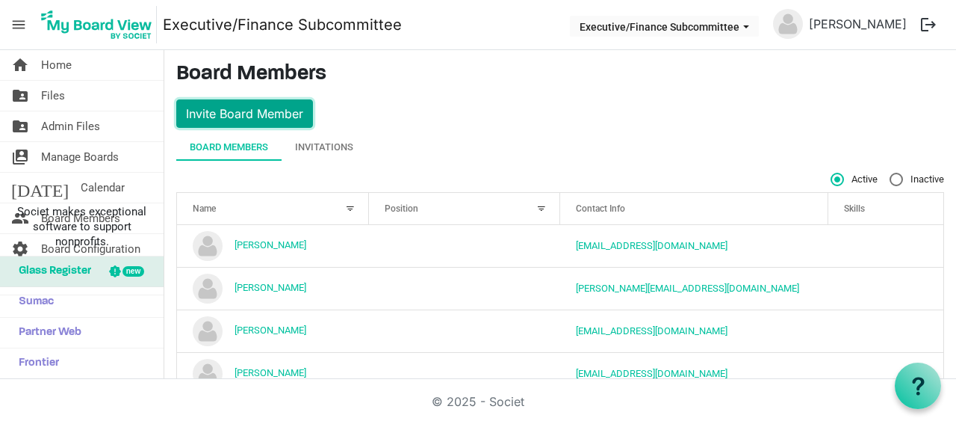
click at [282, 120] on button "Invite Board Member" at bounding box center [244, 113] width 137 height 28
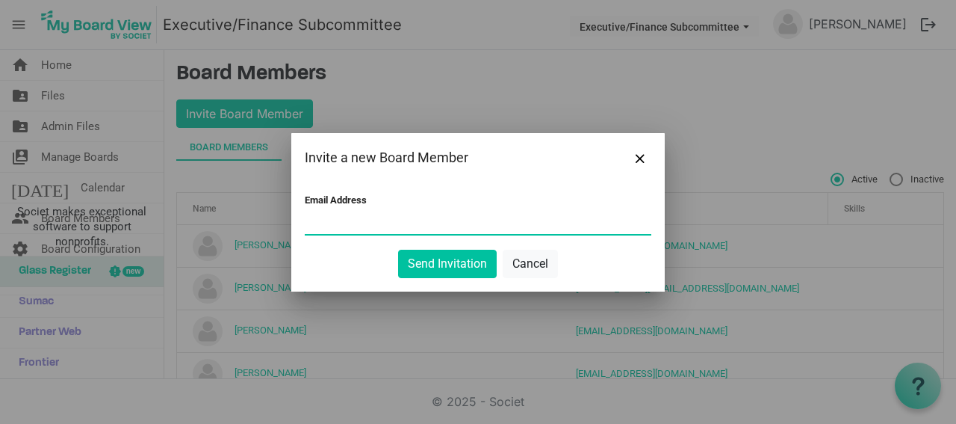
click at [397, 227] on input "Email Address" at bounding box center [478, 222] width 347 height 22
paste input "[EMAIL_ADDRESS][DOMAIN_NAME]"
type input "[EMAIL_ADDRESS][DOMAIN_NAME]"
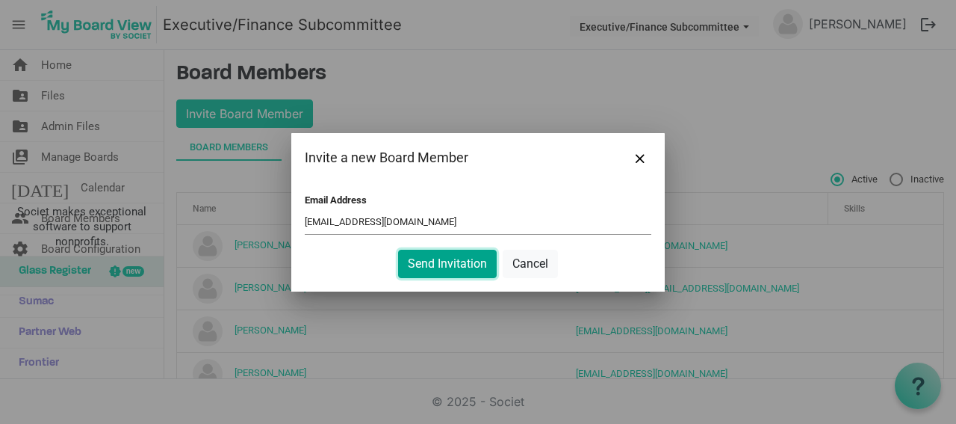
click at [429, 259] on button "Send Invitation" at bounding box center [447, 264] width 99 height 28
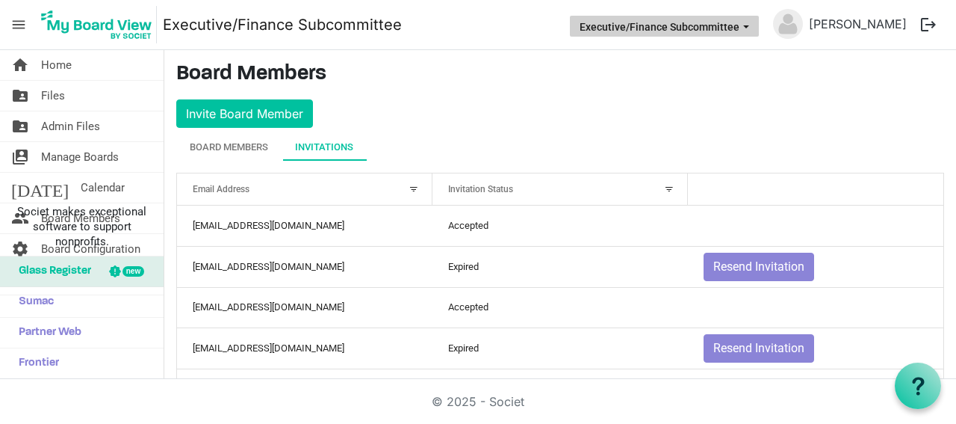
click at [753, 29] on span "Executive/Finance Subcommittee dropdownbutton" at bounding box center [746, 27] width 13 height 6
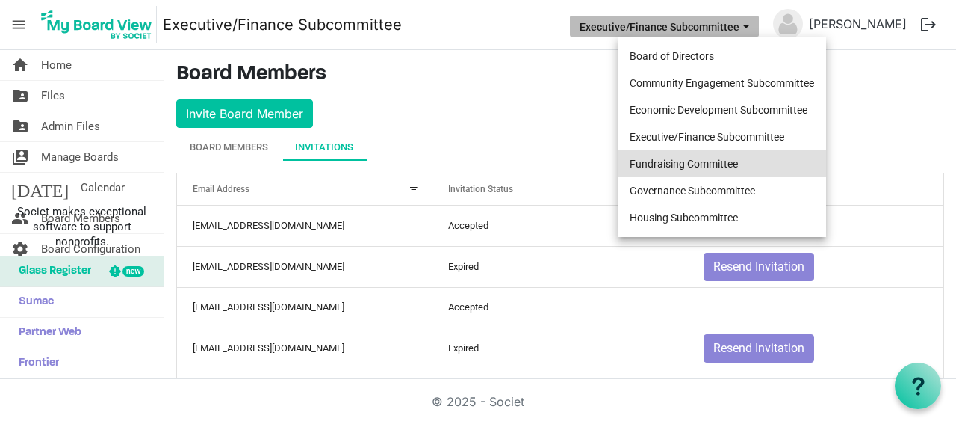
click at [759, 158] on li "Fundraising Committee" at bounding box center [722, 163] width 208 height 27
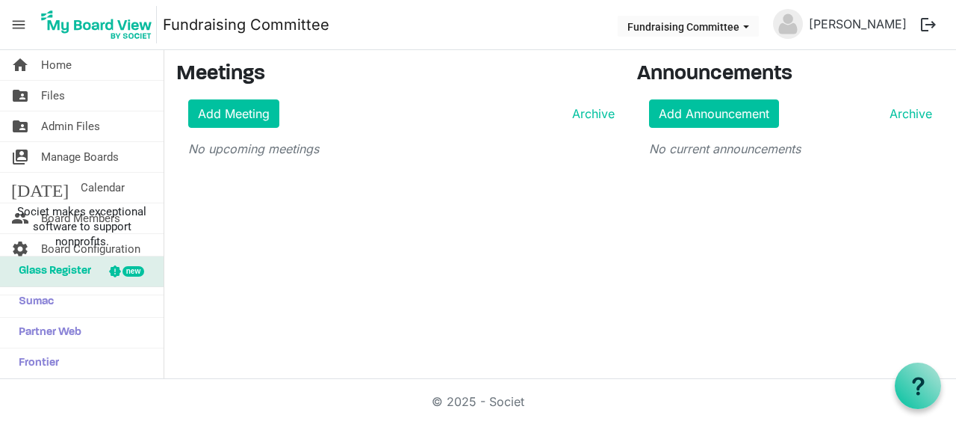
click at [15, 22] on span "menu" at bounding box center [18, 24] width 28 height 28
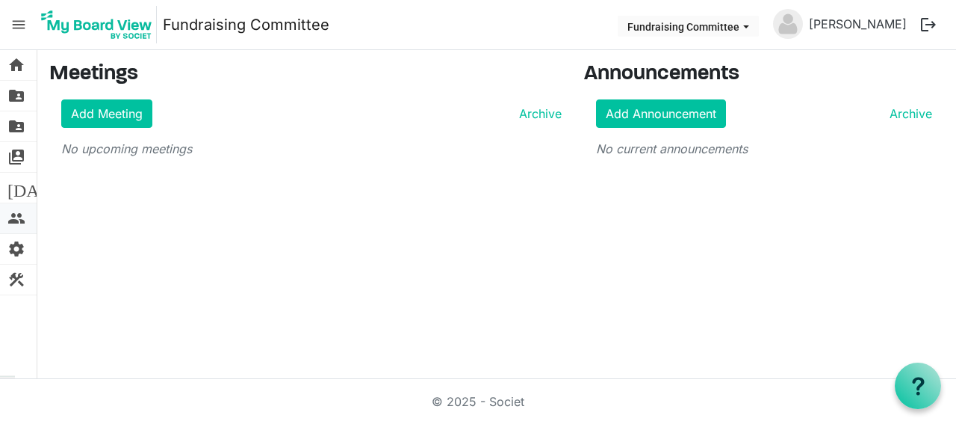
click at [16, 220] on span "people" at bounding box center [16, 218] width 18 height 30
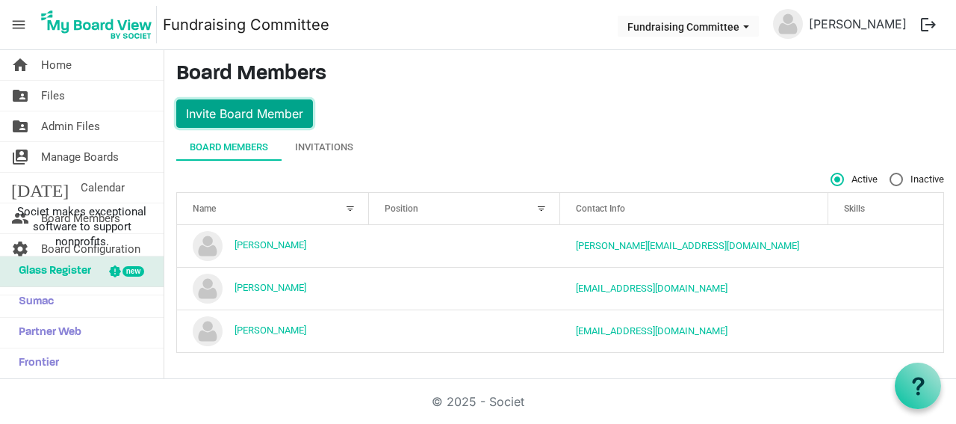
click at [291, 105] on button "Invite Board Member" at bounding box center [244, 113] width 137 height 28
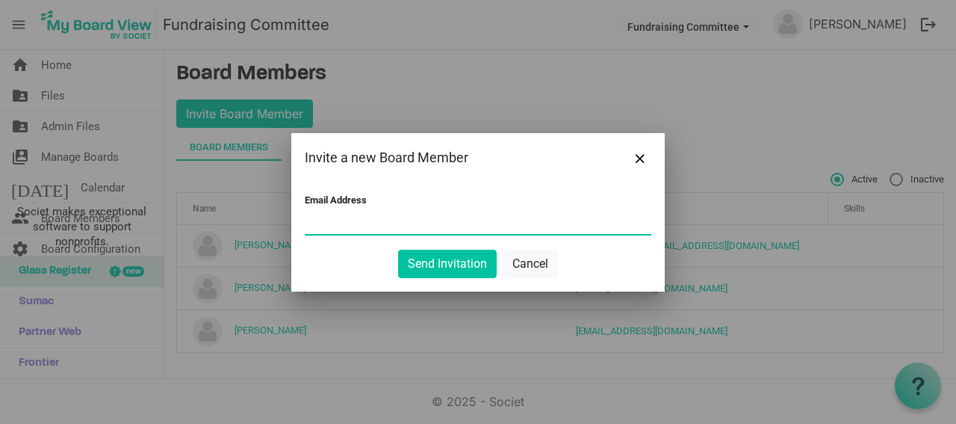
click at [400, 228] on input "Email Address" at bounding box center [478, 222] width 347 height 22
paste input "[EMAIL_ADDRESS][DOMAIN_NAME]"
type input "[EMAIL_ADDRESS][DOMAIN_NAME]"
click at [453, 264] on button "Send Invitation" at bounding box center [447, 264] width 99 height 28
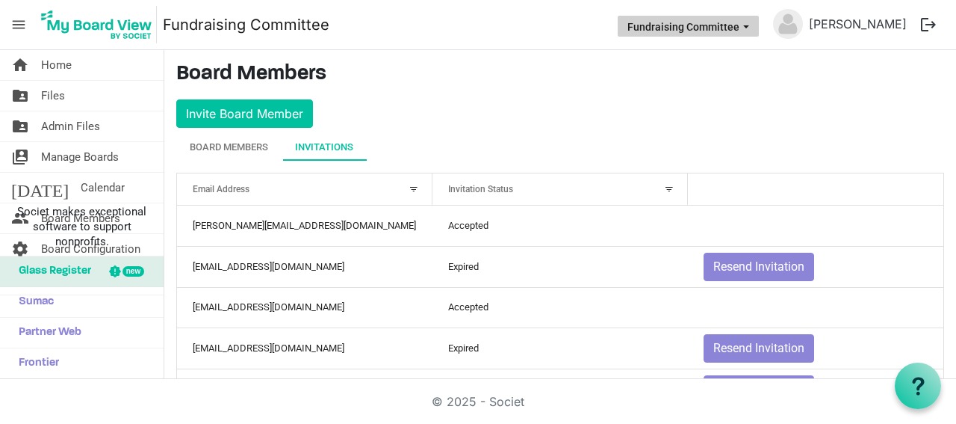
click at [759, 21] on button "Fundraising Committee" at bounding box center [688, 26] width 141 height 21
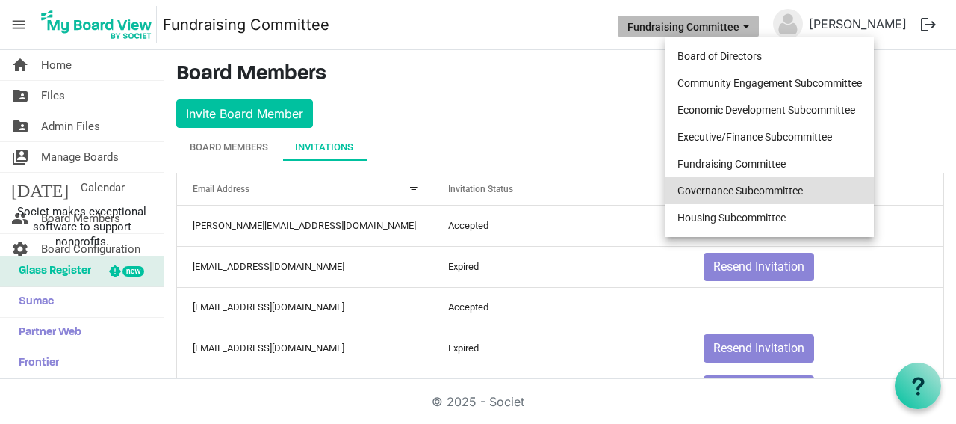
click at [737, 193] on li "Governance Subcommittee" at bounding box center [770, 190] width 208 height 27
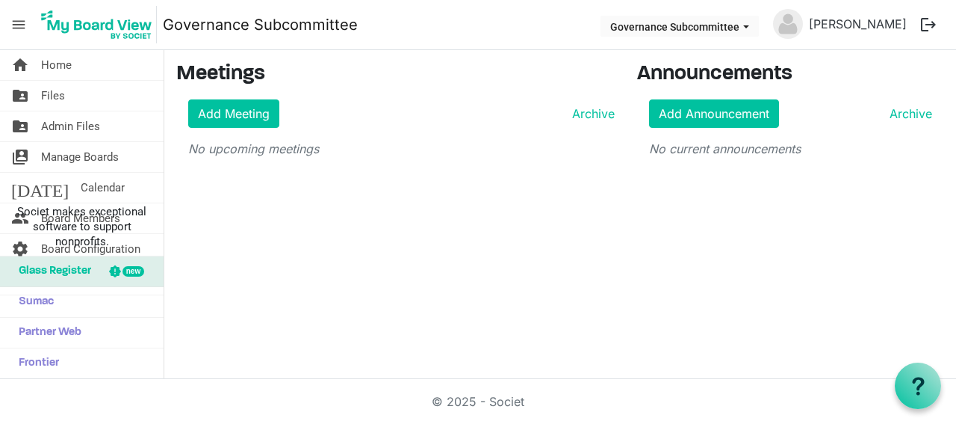
click at [12, 22] on span "menu" at bounding box center [18, 24] width 28 height 28
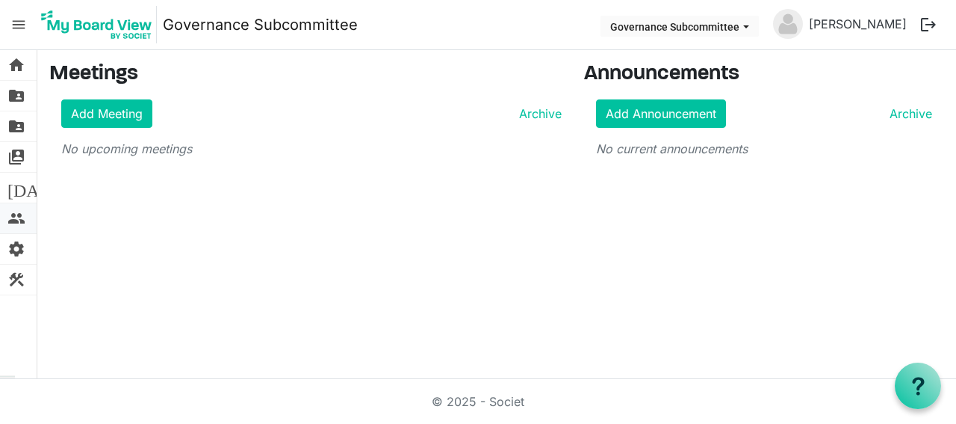
click at [15, 223] on span "people" at bounding box center [16, 218] width 18 height 30
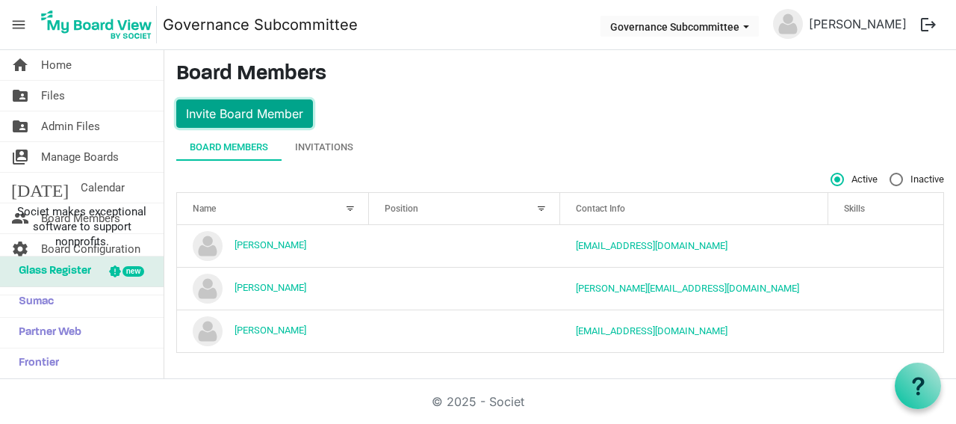
click at [285, 110] on button "Invite Board Member" at bounding box center [244, 113] width 137 height 28
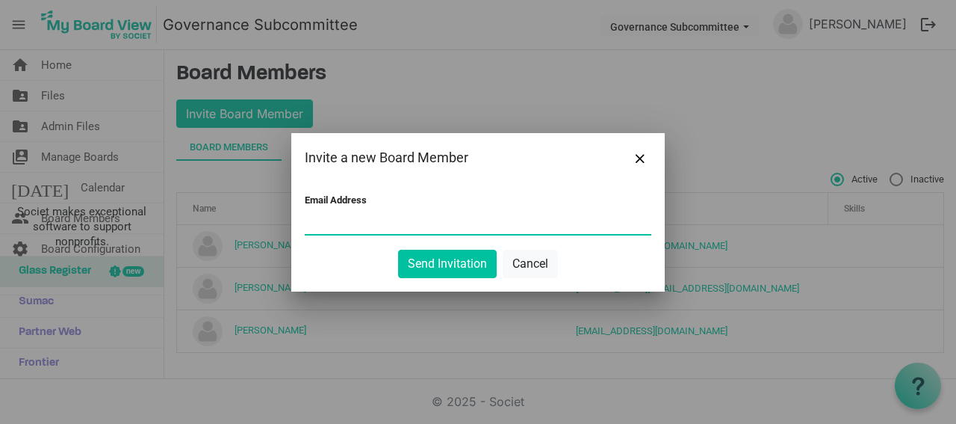
click at [400, 231] on input "Email Address" at bounding box center [478, 222] width 347 height 22
paste input "[EMAIL_ADDRESS][DOMAIN_NAME]"
type input "[EMAIL_ADDRESS][DOMAIN_NAME]"
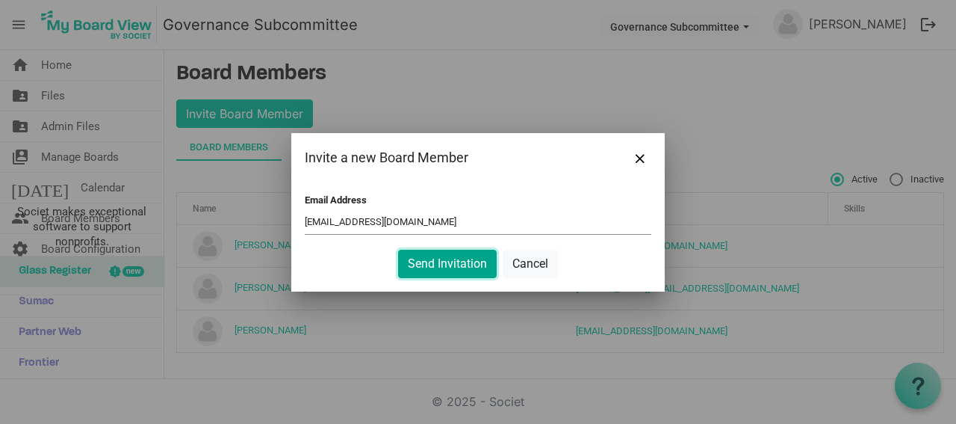
click at [433, 261] on button "Send Invitation" at bounding box center [447, 264] width 99 height 28
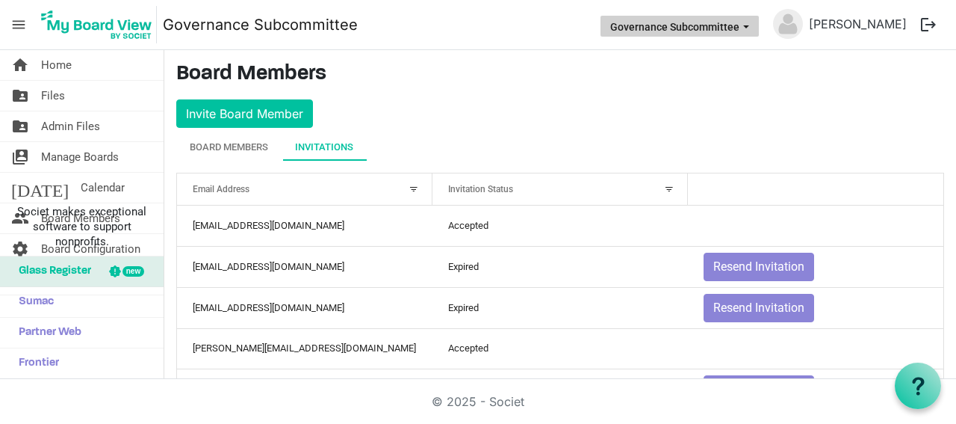
click at [753, 28] on span "Governance Subcommittee dropdownbutton" at bounding box center [746, 27] width 13 height 6
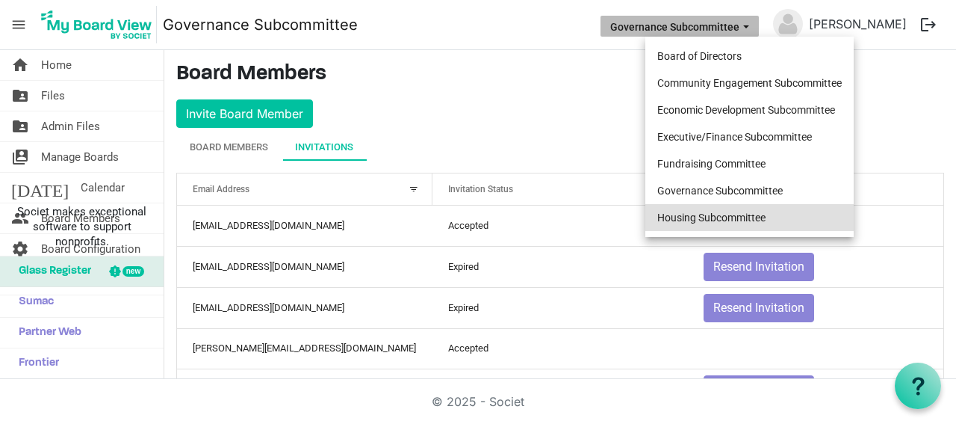
click at [732, 216] on li "Housing Subcommittee" at bounding box center [749, 217] width 208 height 27
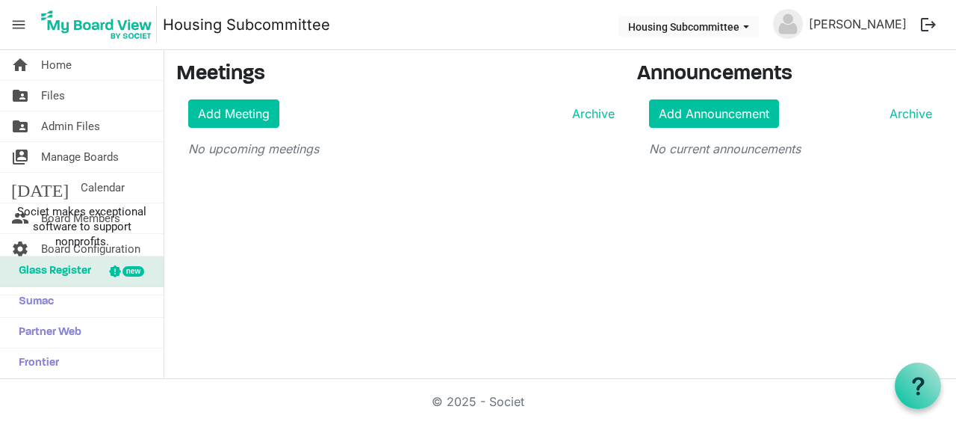
click at [18, 24] on span "menu" at bounding box center [18, 24] width 28 height 28
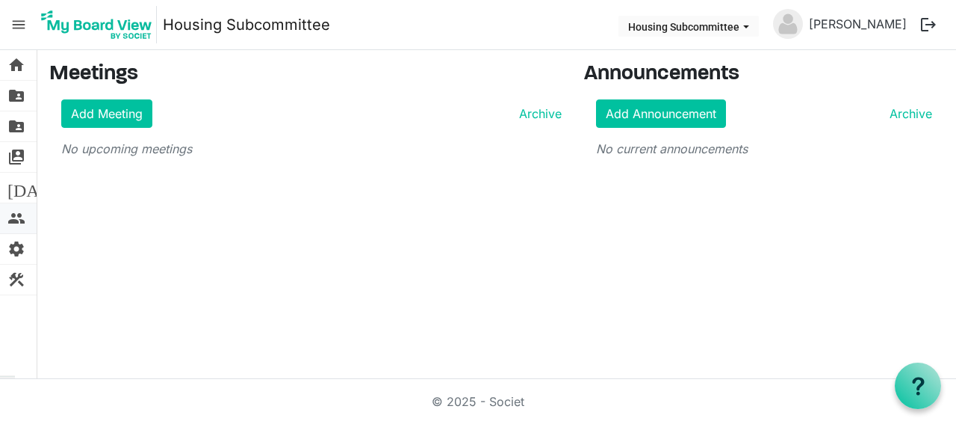
click at [25, 220] on span "people" at bounding box center [16, 218] width 18 height 30
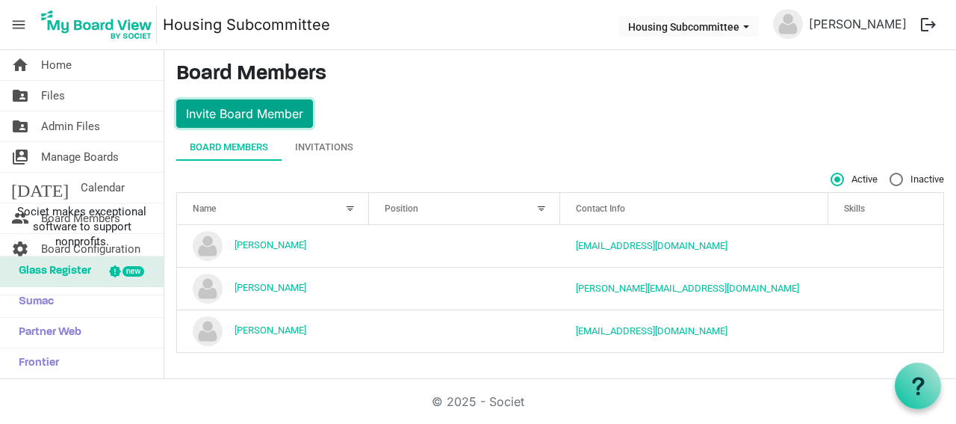
click at [257, 114] on button "Invite Board Member" at bounding box center [244, 113] width 137 height 28
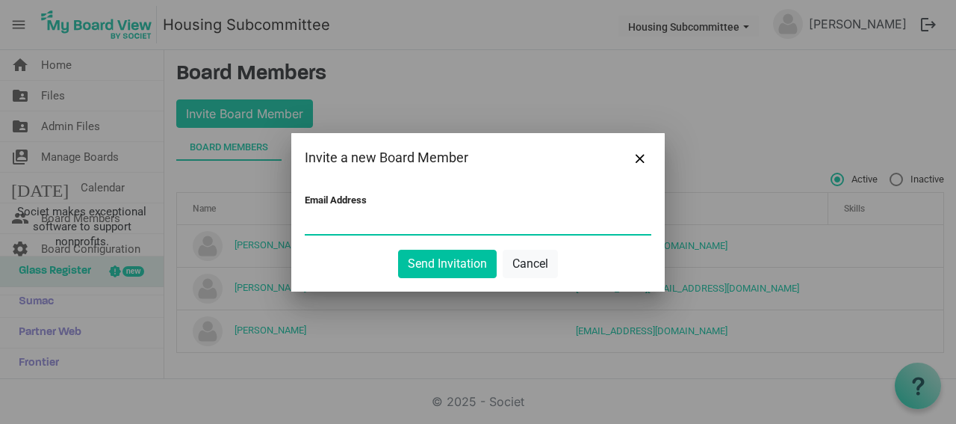
click at [387, 230] on input "Email Address" at bounding box center [478, 222] width 347 height 22
paste input "albertferreira13@gmail.com"
type input "albertferreira13@gmail.com"
click at [424, 259] on button "Send Invitation" at bounding box center [447, 264] width 99 height 28
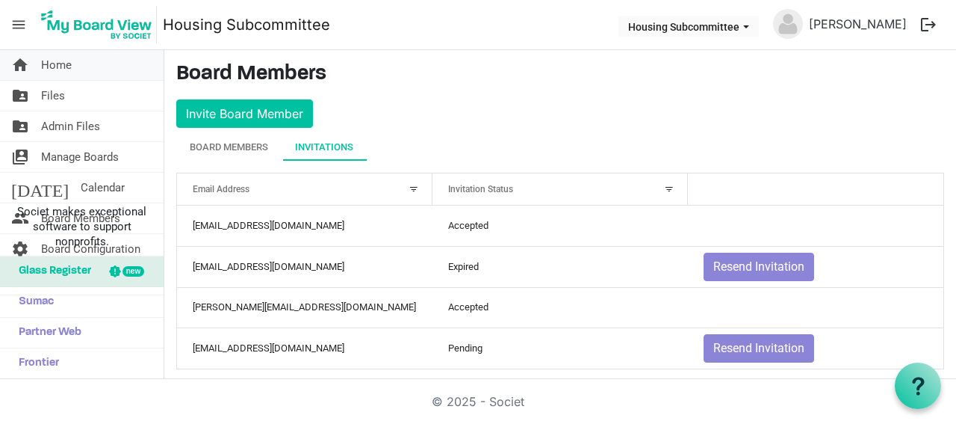
click at [64, 62] on span "Home" at bounding box center [56, 65] width 31 height 30
